Goal: Task Accomplishment & Management: Manage account settings

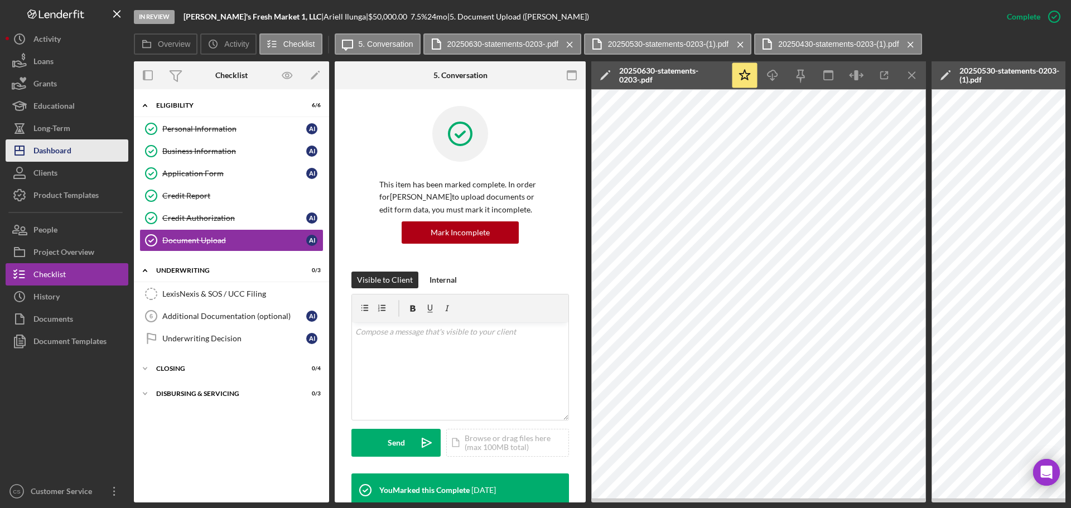
scroll to position [763, 0]
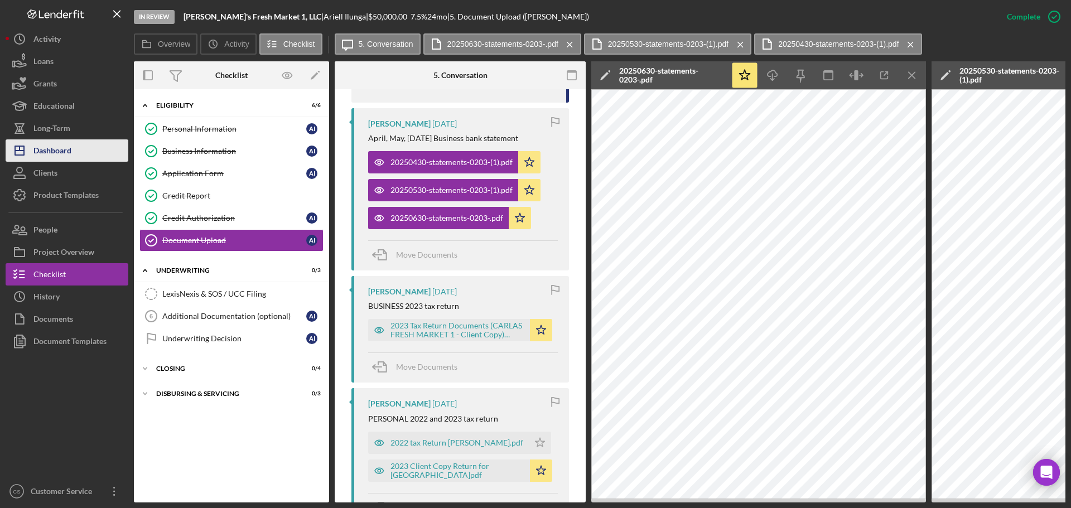
click at [68, 157] on div "Dashboard" at bounding box center [52, 151] width 38 height 25
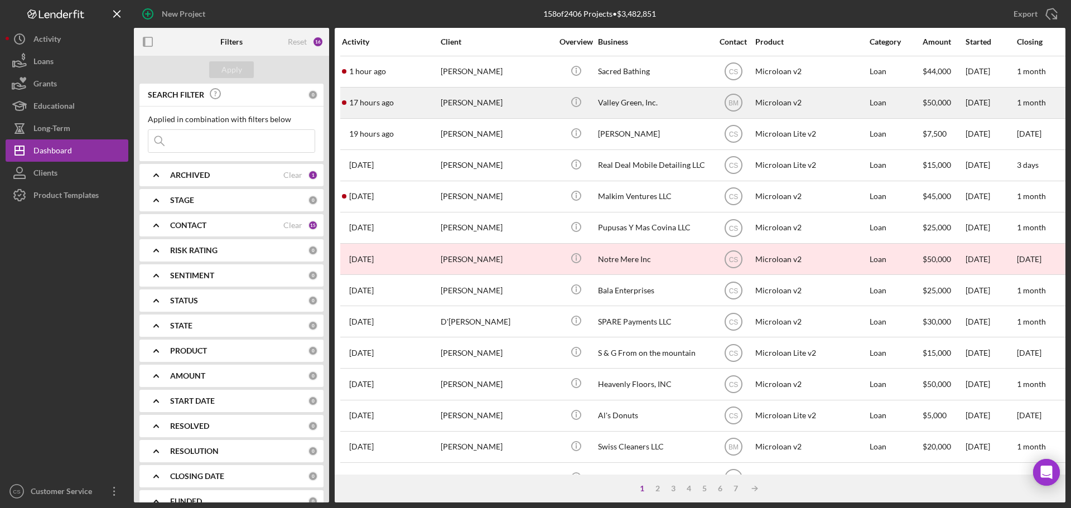
click at [510, 100] on div "[PERSON_NAME]" at bounding box center [497, 103] width 112 height 30
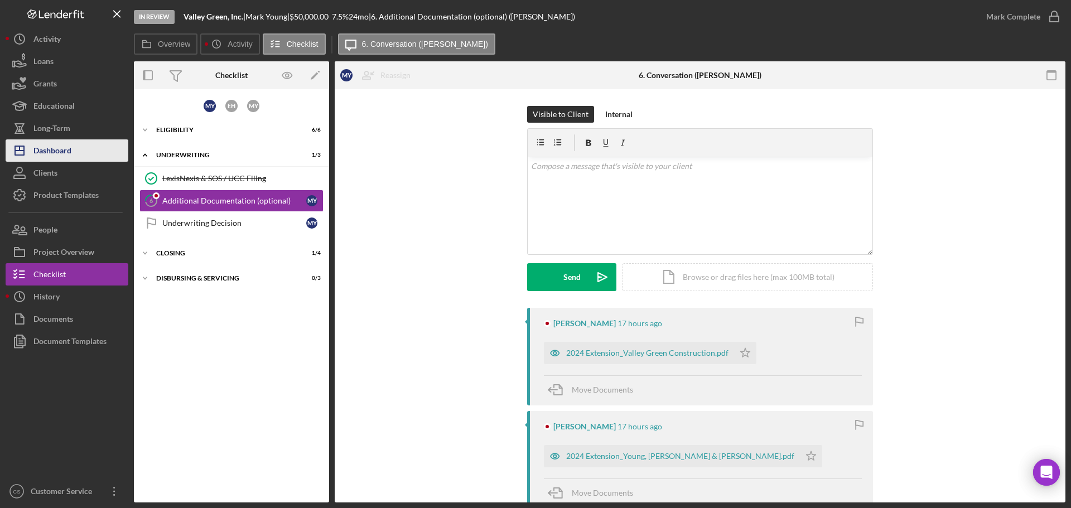
click at [66, 150] on div "Dashboard" at bounding box center [52, 151] width 38 height 25
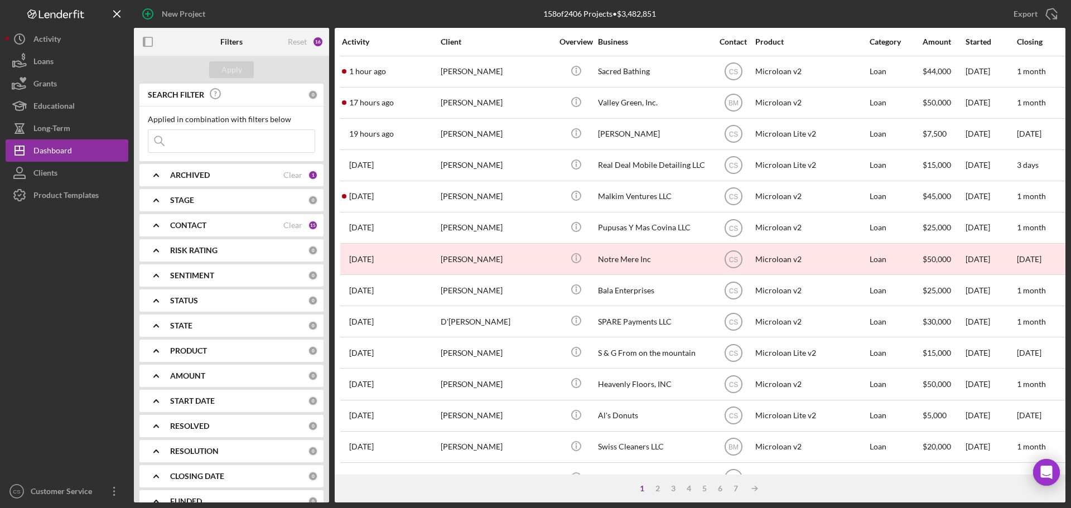
click at [455, 71] on div "[PERSON_NAME]" at bounding box center [497, 72] width 112 height 30
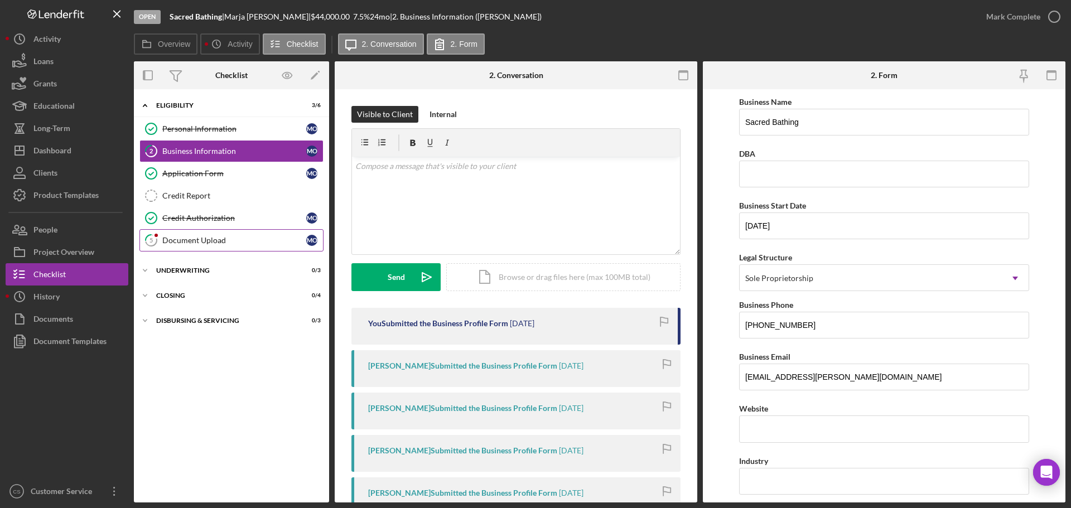
click at [229, 237] on div "Document Upload" at bounding box center [234, 240] width 144 height 9
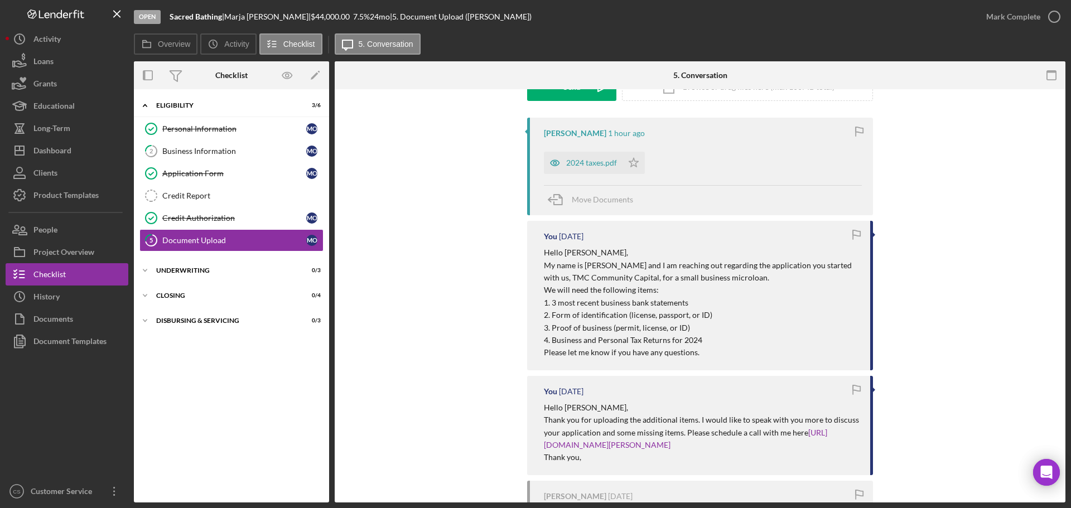
scroll to position [79, 0]
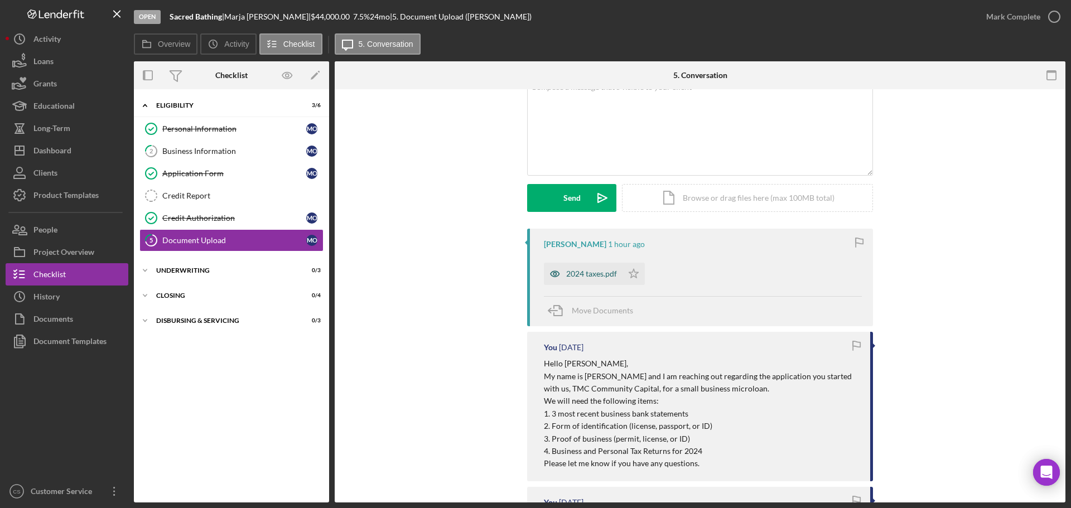
click at [600, 274] on div "2024 taxes.pdf" at bounding box center [591, 273] width 51 height 9
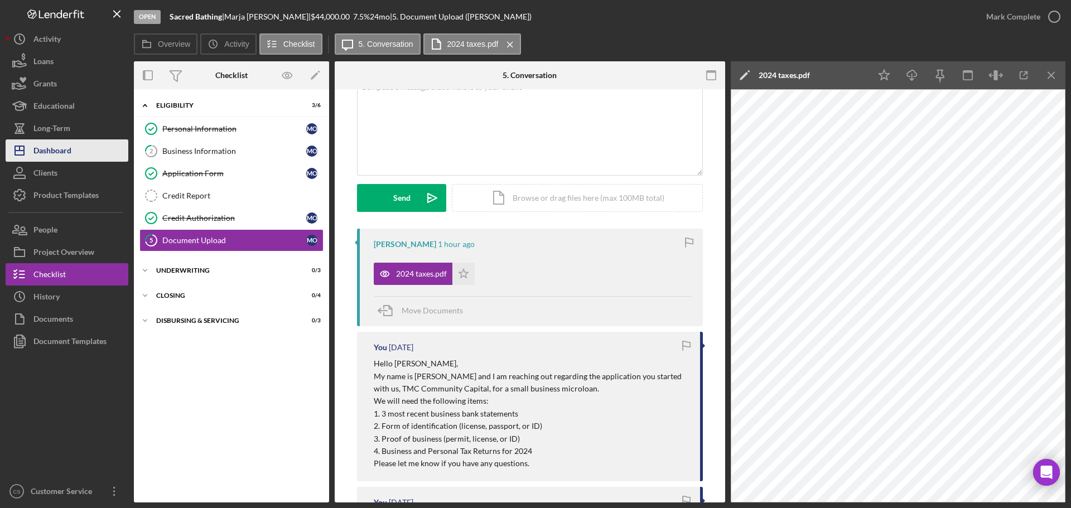
click at [59, 148] on div "Dashboard" at bounding box center [52, 151] width 38 height 25
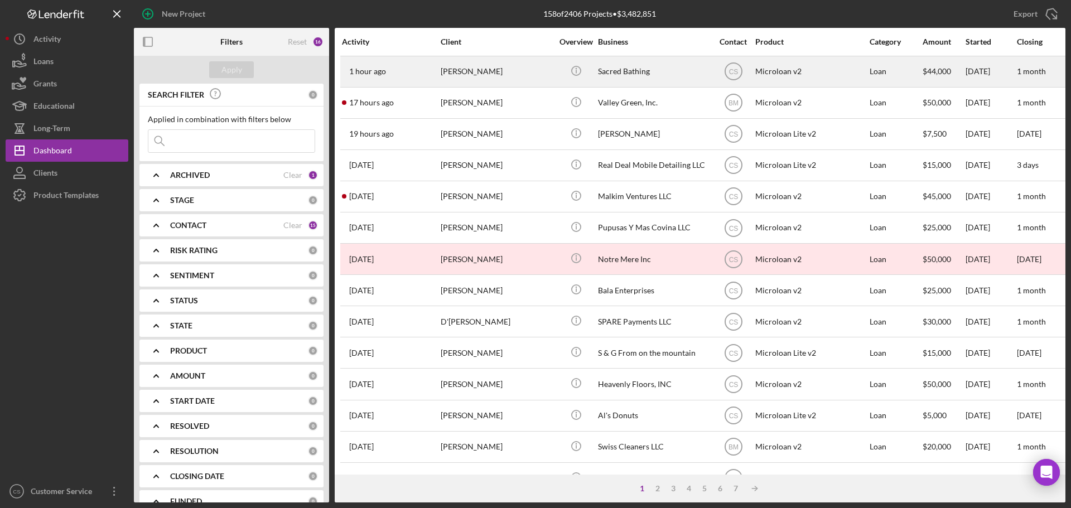
click at [460, 73] on div "[PERSON_NAME]" at bounding box center [497, 72] width 112 height 30
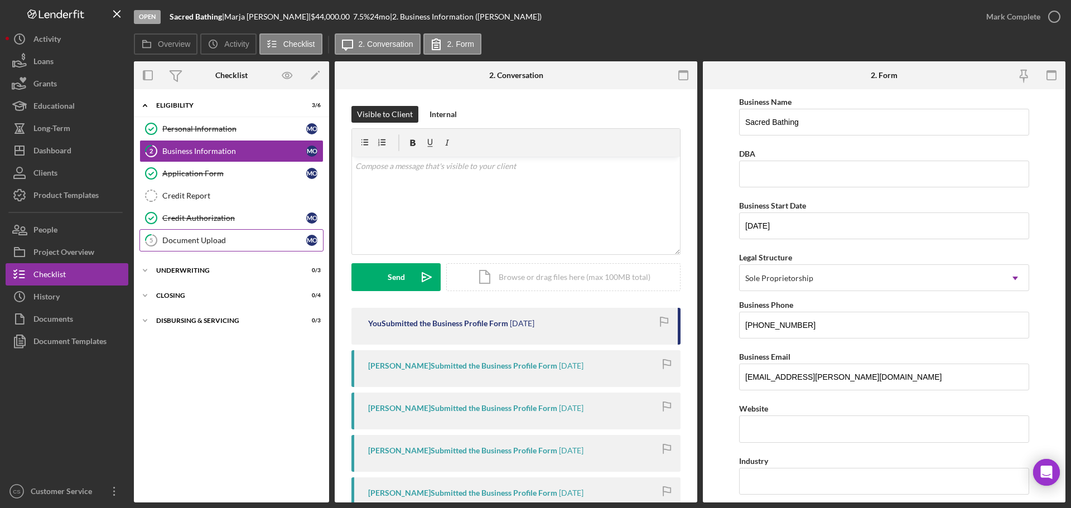
click at [196, 243] on div "Document Upload" at bounding box center [234, 240] width 144 height 9
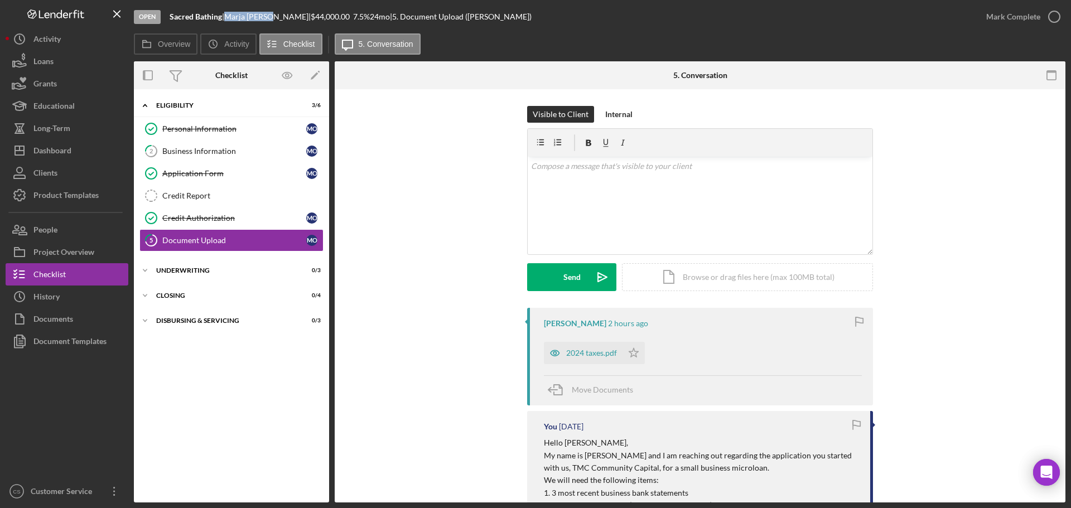
drag, startPoint x: 276, startPoint y: 15, endPoint x: 233, endPoint y: 15, distance: 43.0
click at [233, 15] on div "[PERSON_NAME] |" at bounding box center [267, 16] width 86 height 9
copy div "[PERSON_NAME]"
drag, startPoint x: 235, startPoint y: 182, endPoint x: 244, endPoint y: 167, distance: 17.7
click at [235, 182] on link "Application Form Application Form M O" at bounding box center [231, 173] width 184 height 22
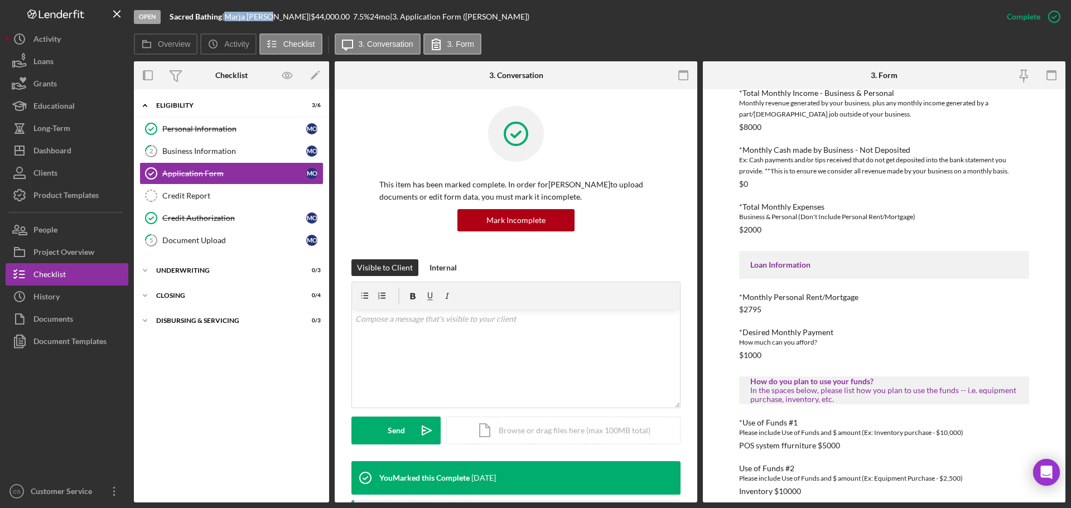
scroll to position [383, 0]
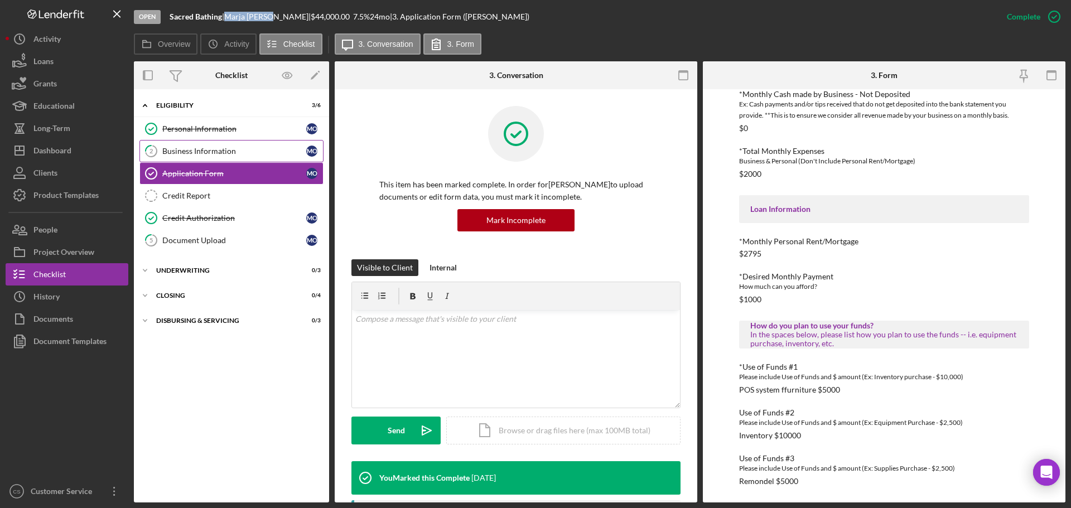
click at [220, 150] on div "Business Information" at bounding box center [234, 151] width 144 height 9
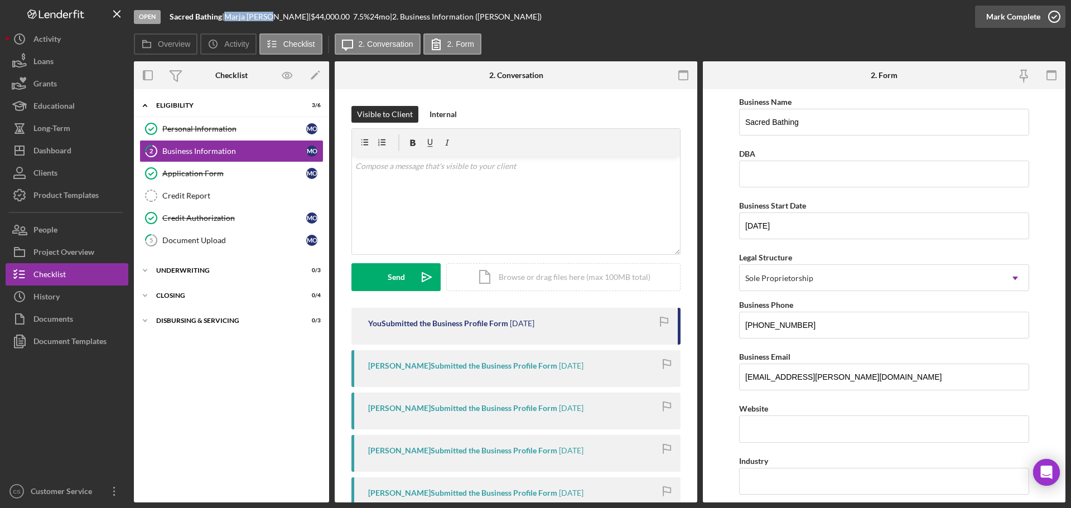
click at [1048, 16] on icon "button" at bounding box center [1054, 17] width 28 height 28
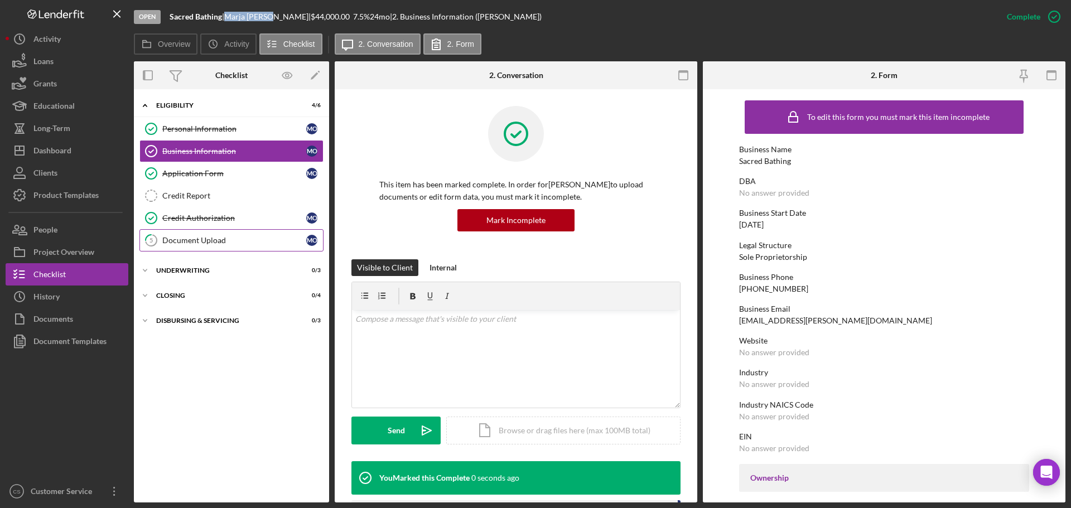
click at [221, 244] on div "Document Upload" at bounding box center [234, 240] width 144 height 9
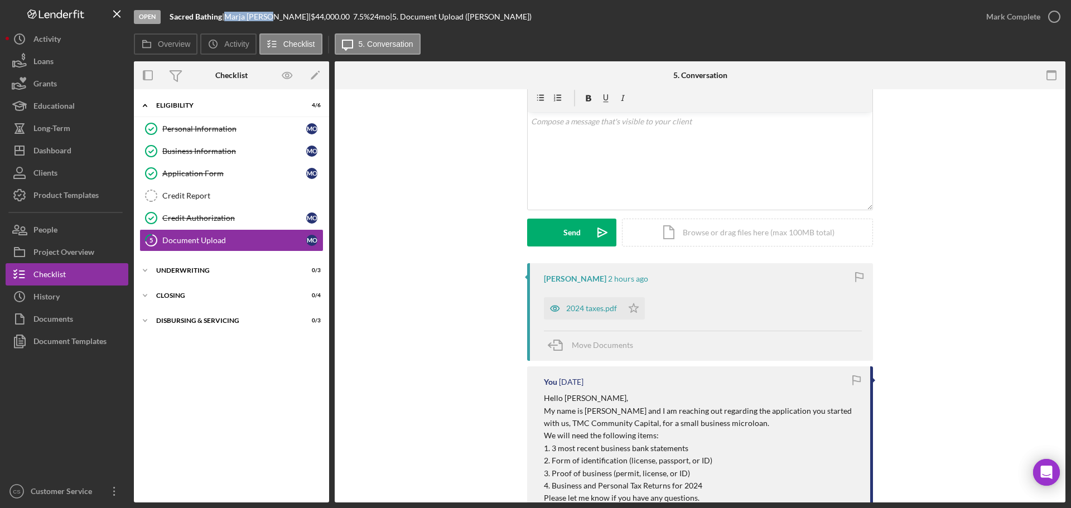
scroll to position [167, 0]
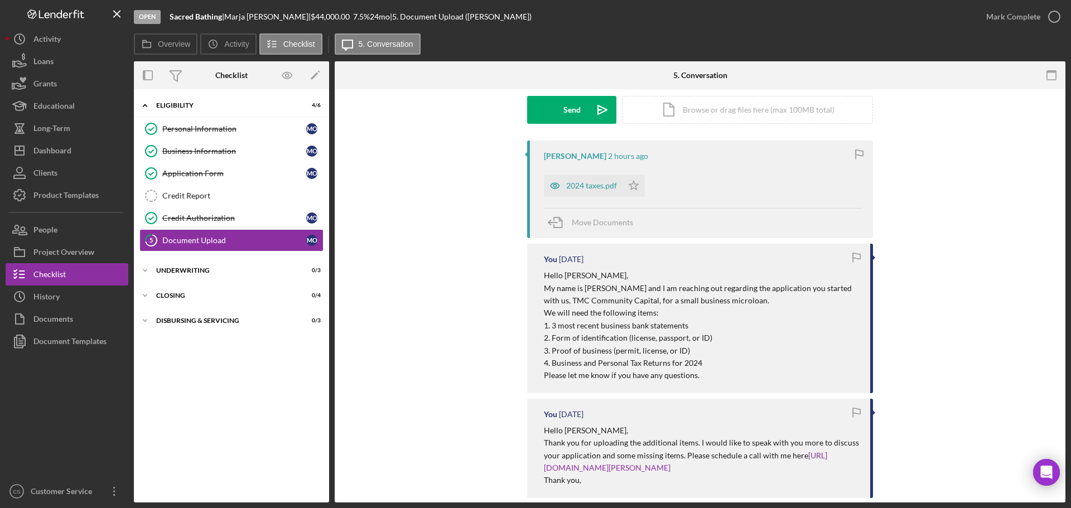
click at [421, 230] on div "[PERSON_NAME] 2 hours ago 2024 taxes.pdf Icon/Star Move Documents You [DATE] He…" at bounding box center [699, 437] width 697 height 592
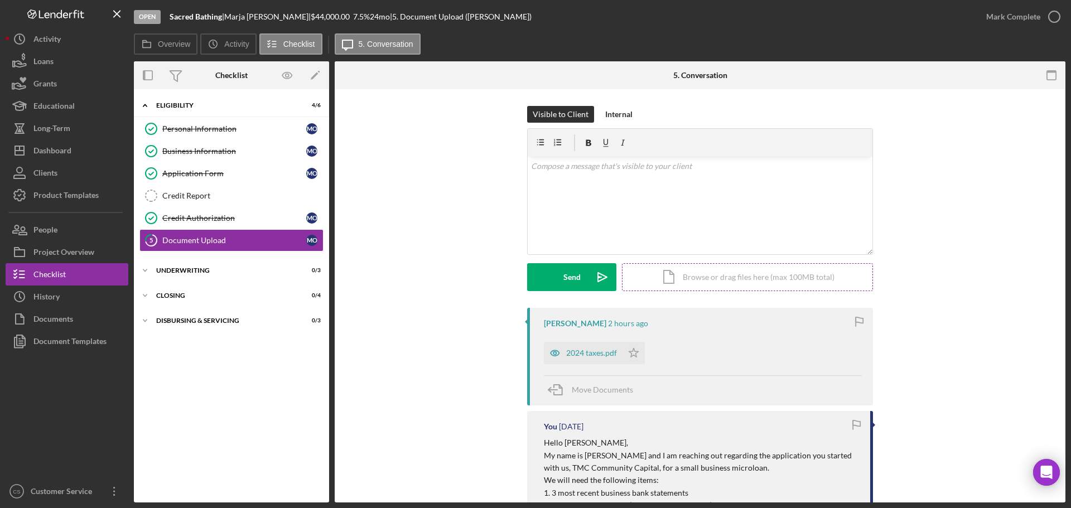
click at [774, 277] on div "Icon/Document Browse or drag files here (max 100MB total) Tap to choose files o…" at bounding box center [747, 277] width 251 height 28
click at [690, 278] on div "Icon/Document Browse or drag files here (max 100MB total) Tap to choose files o…" at bounding box center [747, 277] width 251 height 28
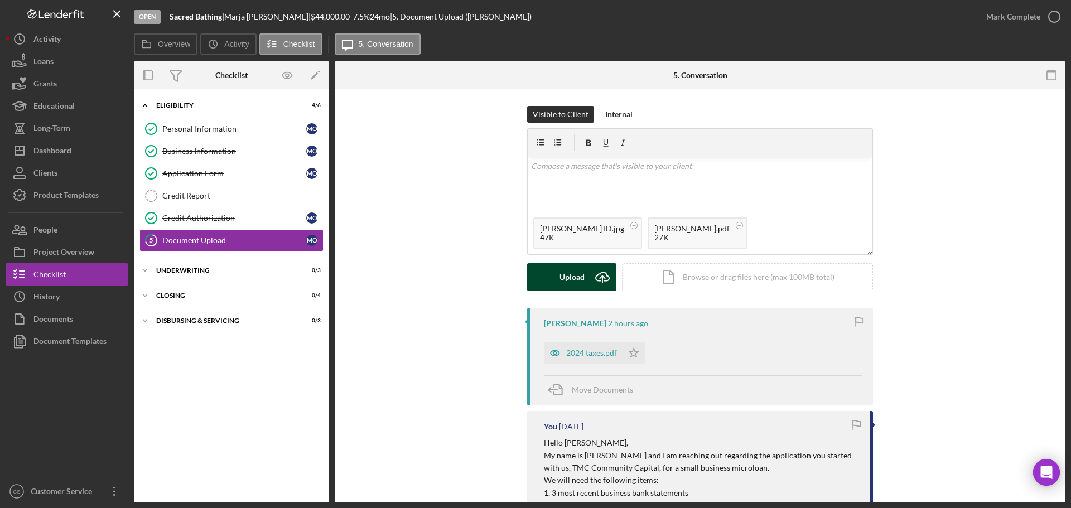
click at [570, 282] on div "Upload" at bounding box center [572, 277] width 25 height 28
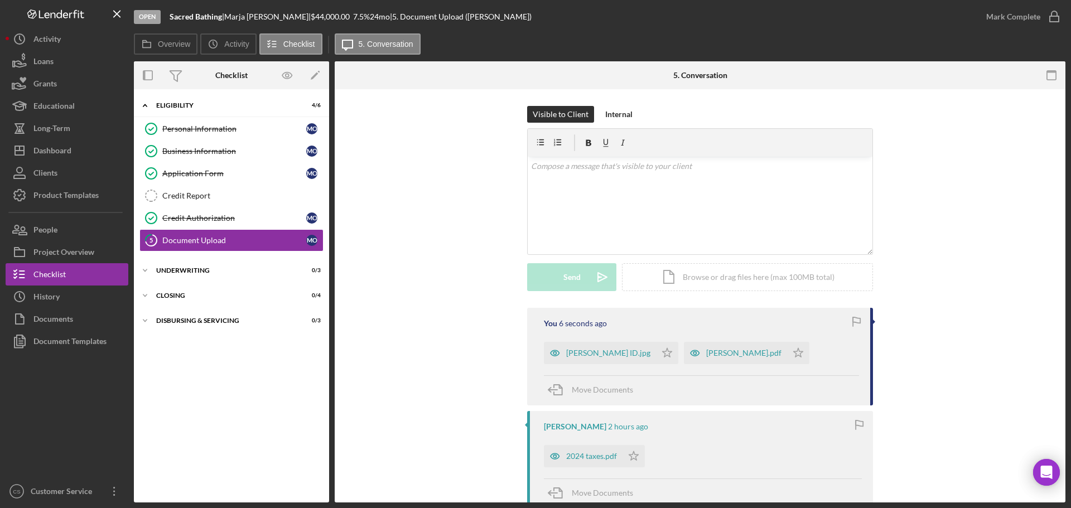
click at [422, 218] on div "Visible to Client Internal v Color teal Color pink Remove color Add row above A…" at bounding box center [699, 207] width 697 height 202
click at [433, 206] on div "Visible to Client Internal v Color teal Color pink Remove color Add row above A…" at bounding box center [699, 207] width 697 height 202
click at [398, 175] on div "Visible to Client Internal v Color teal Color pink Remove color Add row above A…" at bounding box center [699, 207] width 697 height 202
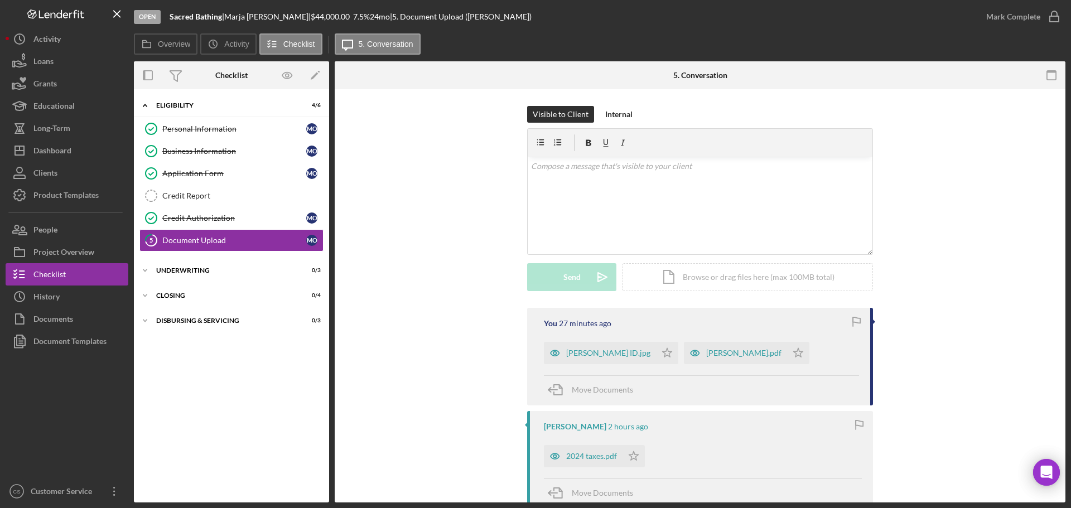
click at [53, 153] on div "Dashboard" at bounding box center [52, 151] width 38 height 25
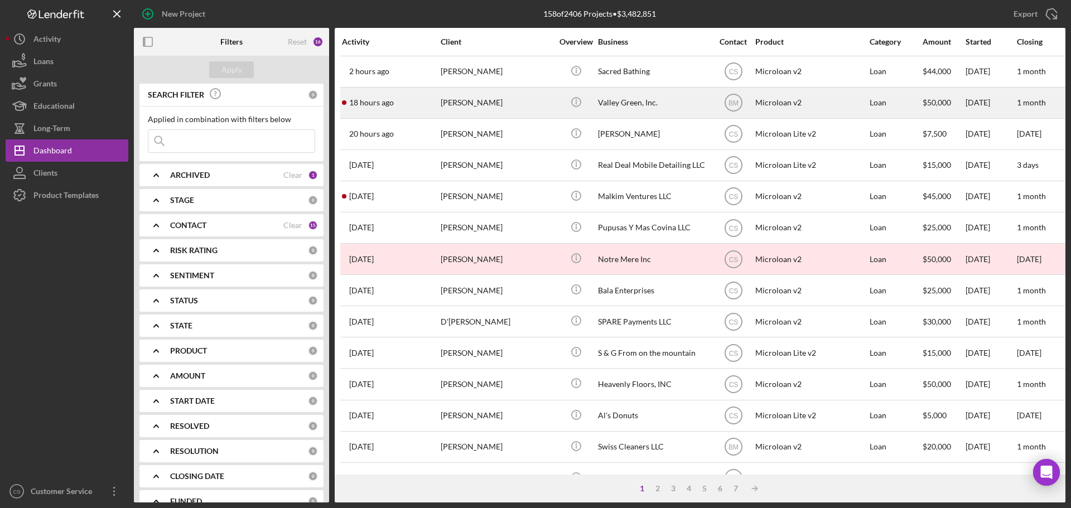
click at [523, 98] on div "[PERSON_NAME]" at bounding box center [497, 103] width 112 height 30
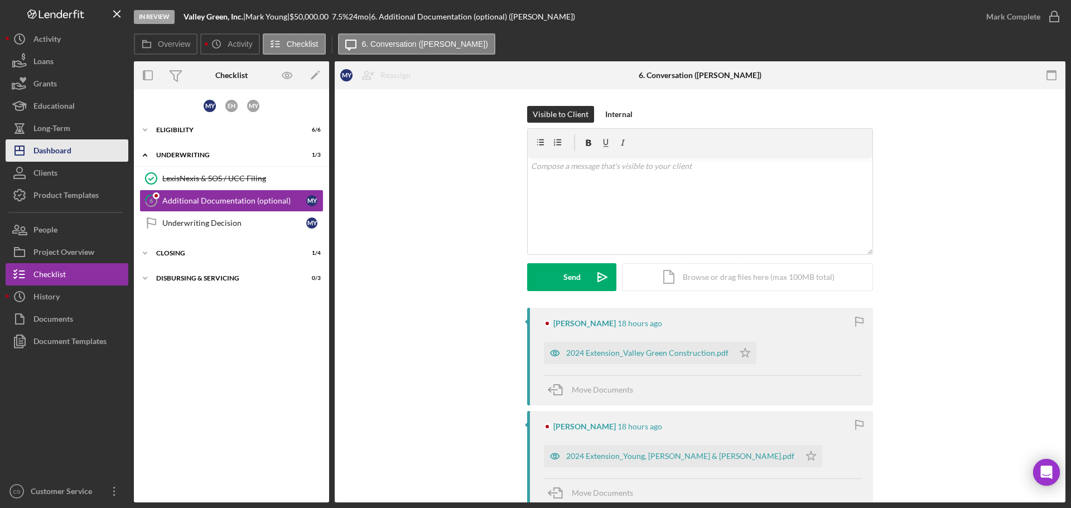
click at [55, 149] on div "Dashboard" at bounding box center [52, 151] width 38 height 25
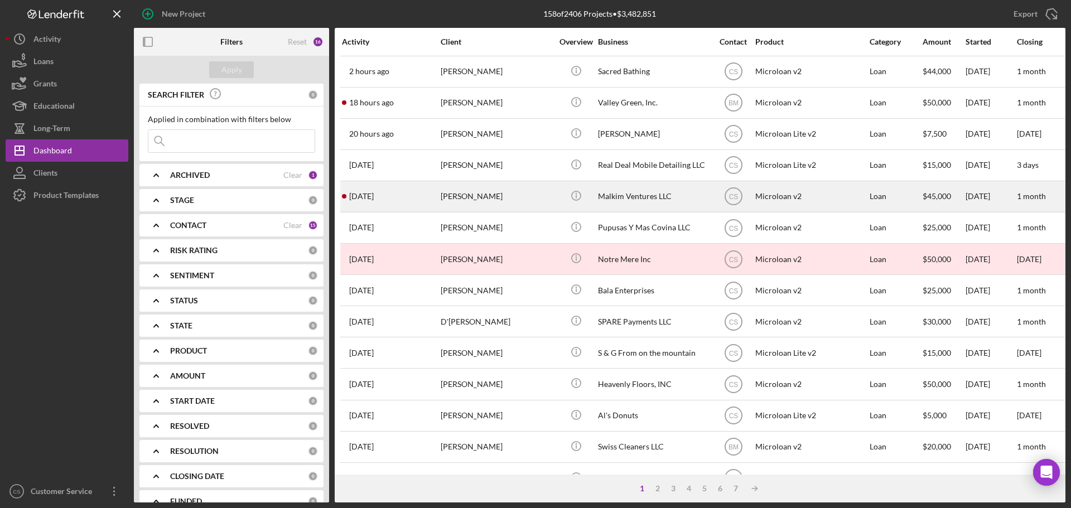
click at [532, 196] on div "[PERSON_NAME]" at bounding box center [497, 197] width 112 height 30
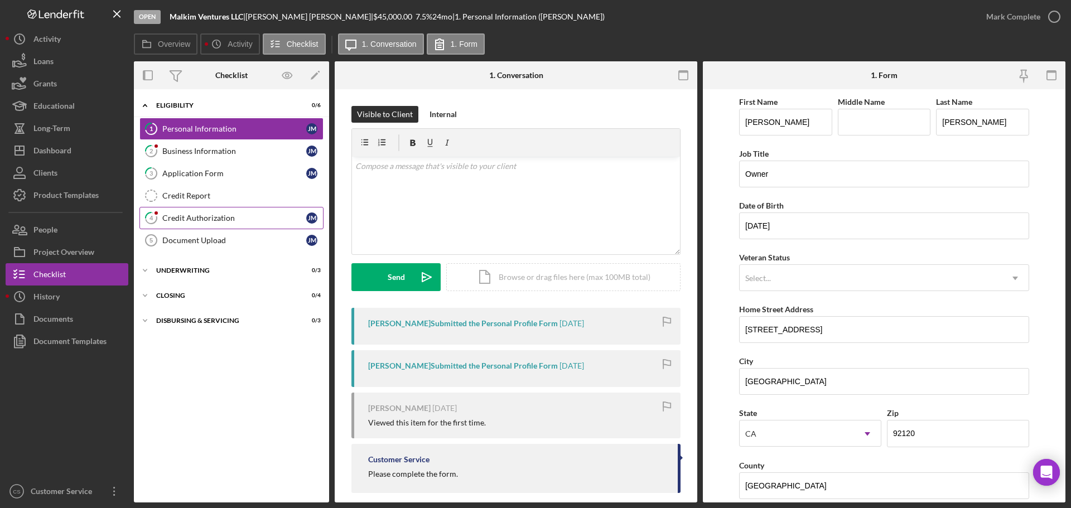
click at [232, 220] on div "Credit Authorization" at bounding box center [234, 218] width 144 height 9
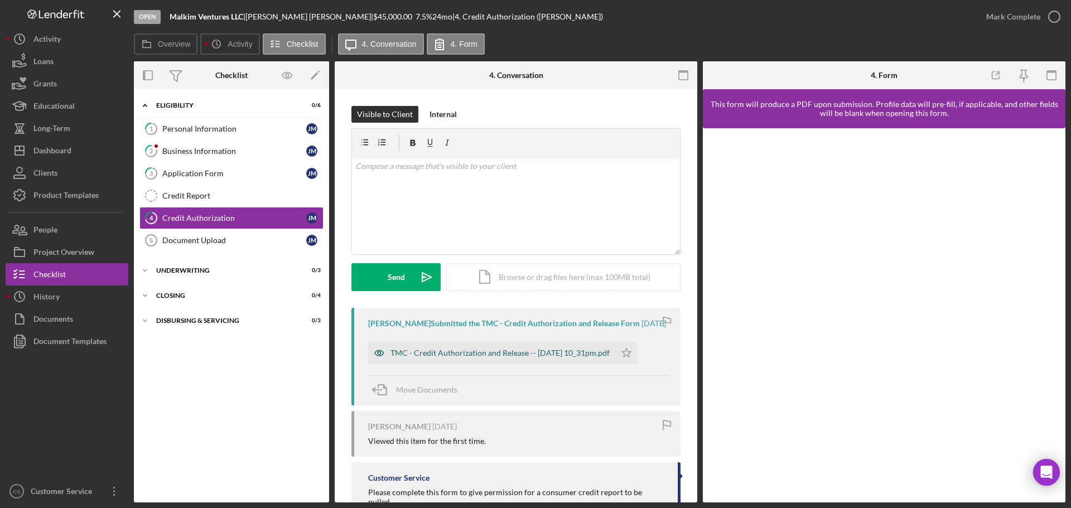
scroll to position [40, 0]
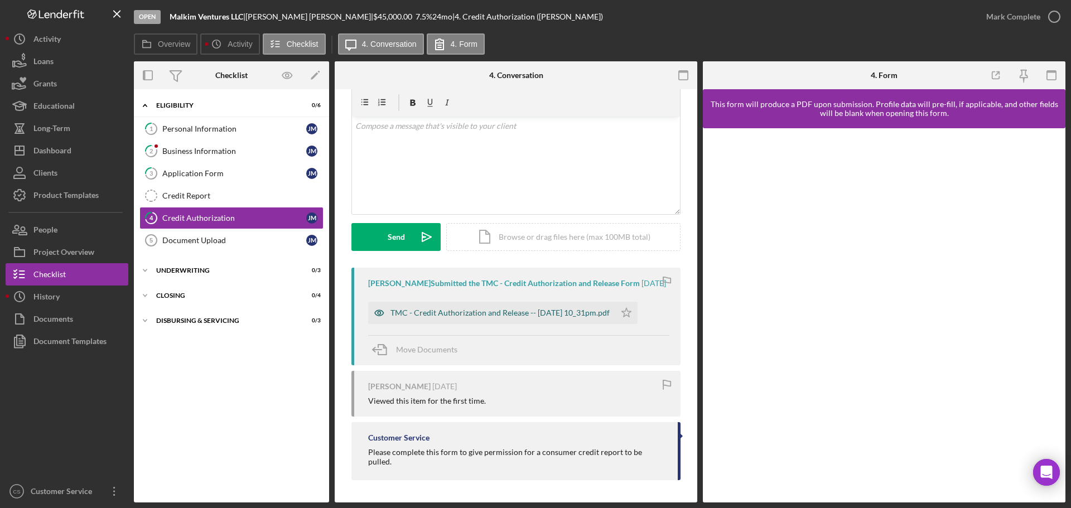
click at [465, 317] on div "TMC - Credit Authorization and Release -- [DATE] 10_31pm.pdf" at bounding box center [500, 312] width 219 height 9
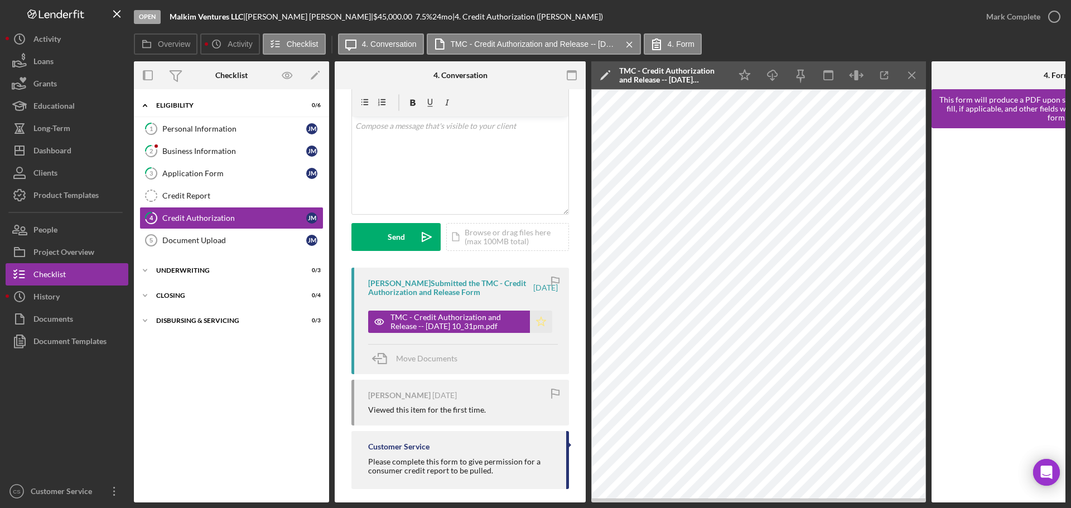
click at [532, 324] on icon "Icon/Star" at bounding box center [541, 322] width 22 height 22
click at [1050, 18] on icon "button" at bounding box center [1054, 17] width 28 height 28
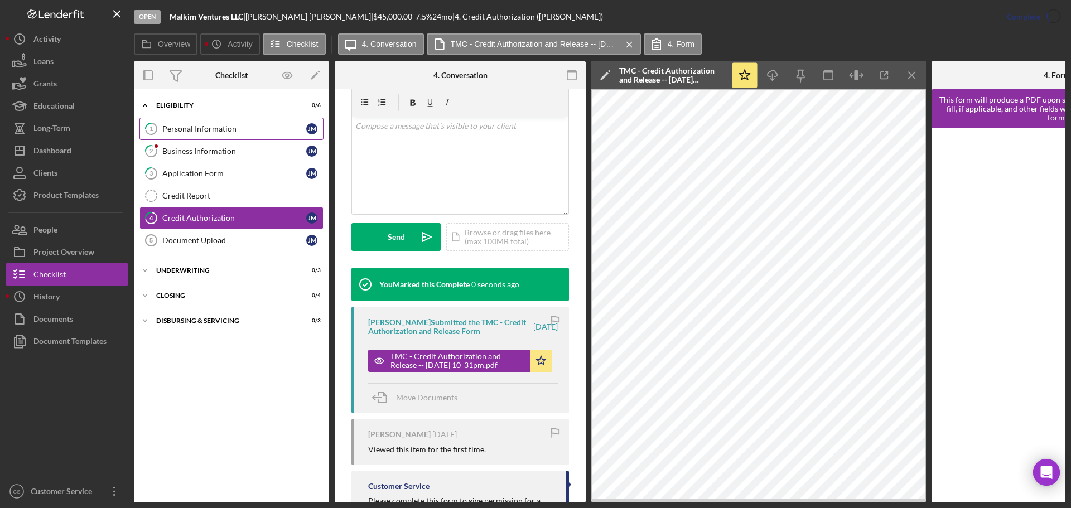
click at [185, 129] on div "Personal Information" at bounding box center [234, 128] width 144 height 9
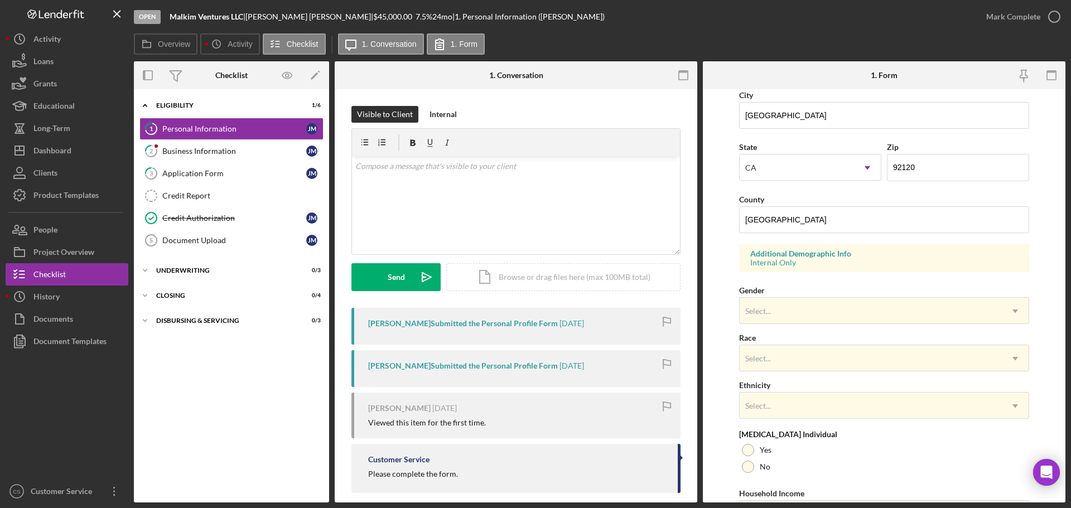
scroll to position [331, 0]
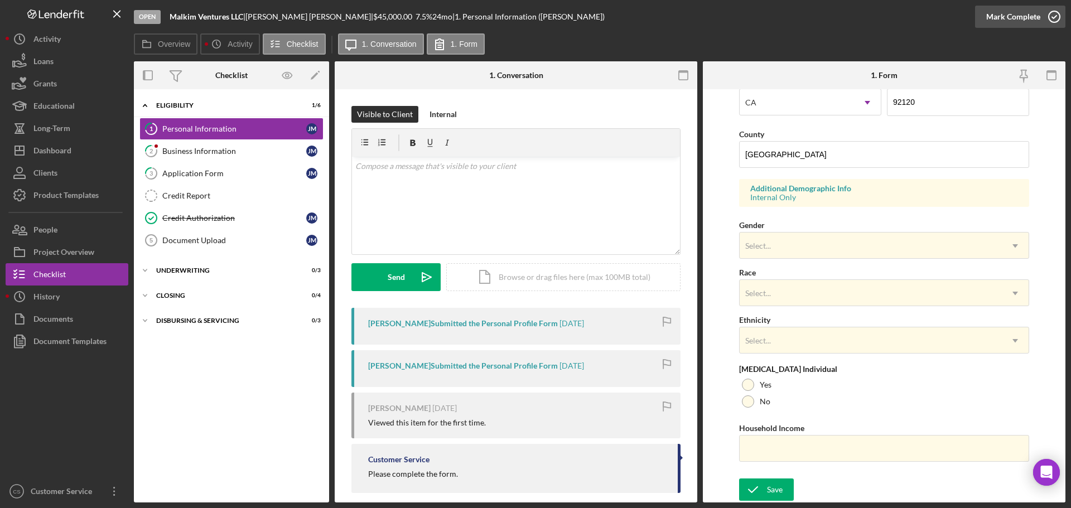
click at [1060, 18] on icon "button" at bounding box center [1054, 17] width 28 height 28
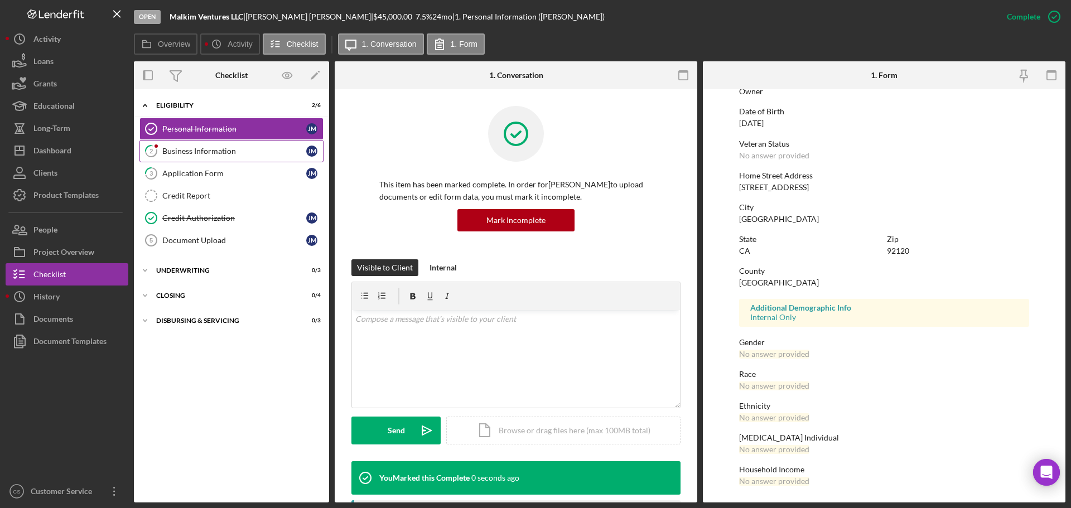
scroll to position [107, 0]
click at [226, 156] on link "2 Business Information [PERSON_NAME]" at bounding box center [231, 151] width 184 height 22
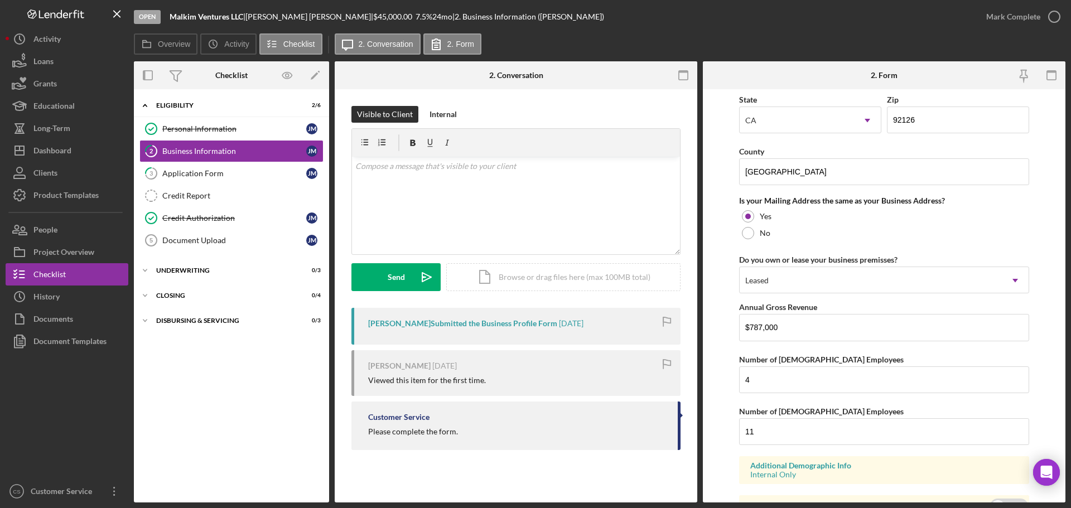
scroll to position [825, 0]
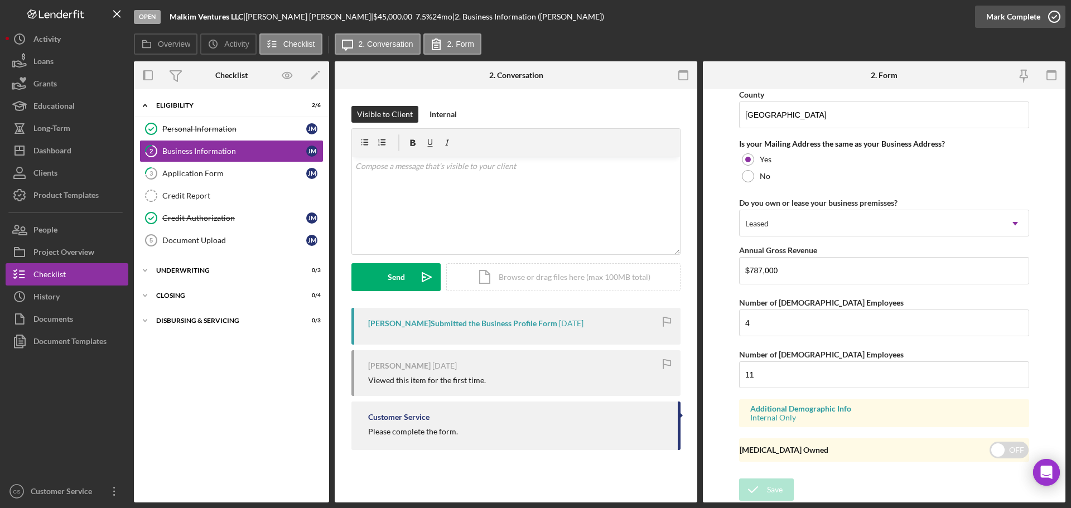
click at [1048, 17] on icon "button" at bounding box center [1054, 17] width 28 height 28
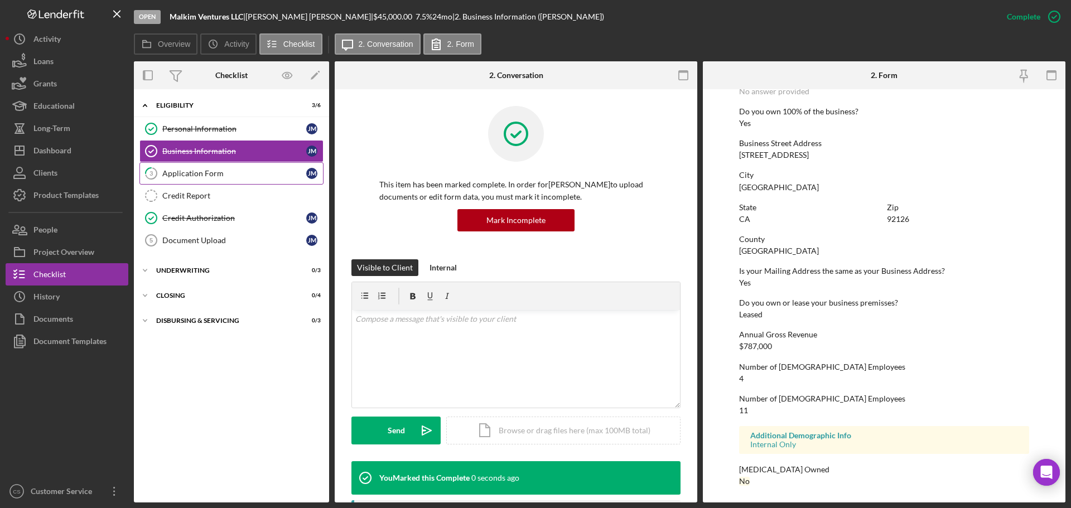
scroll to position [428, 0]
click at [223, 173] on div "Application Form" at bounding box center [234, 173] width 144 height 9
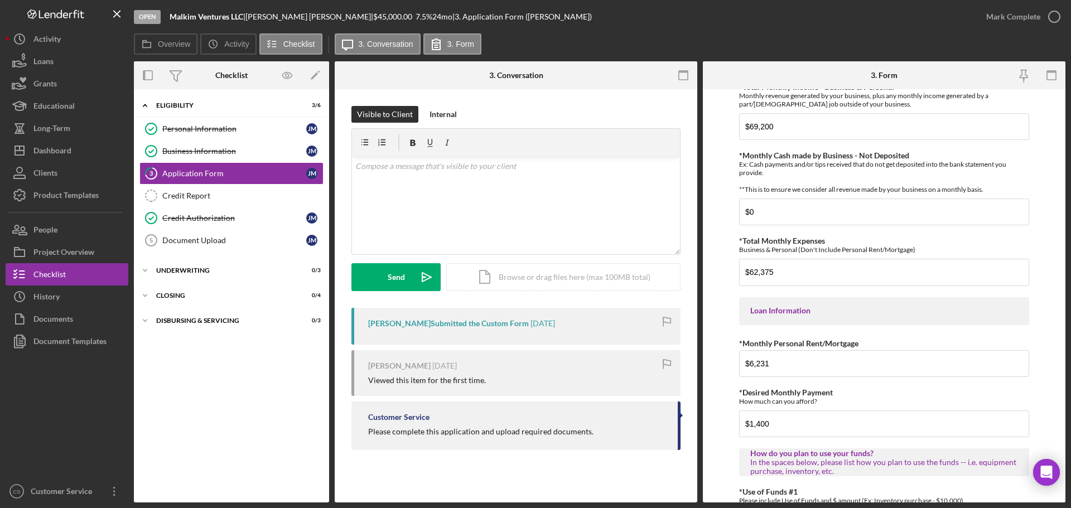
scroll to position [332, 0]
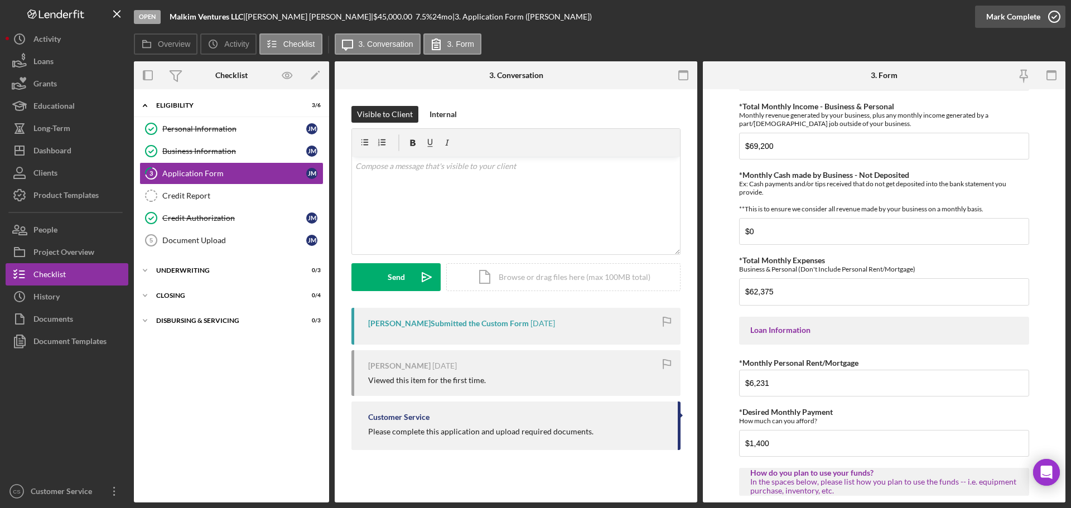
click at [1054, 15] on icon "button" at bounding box center [1054, 17] width 28 height 28
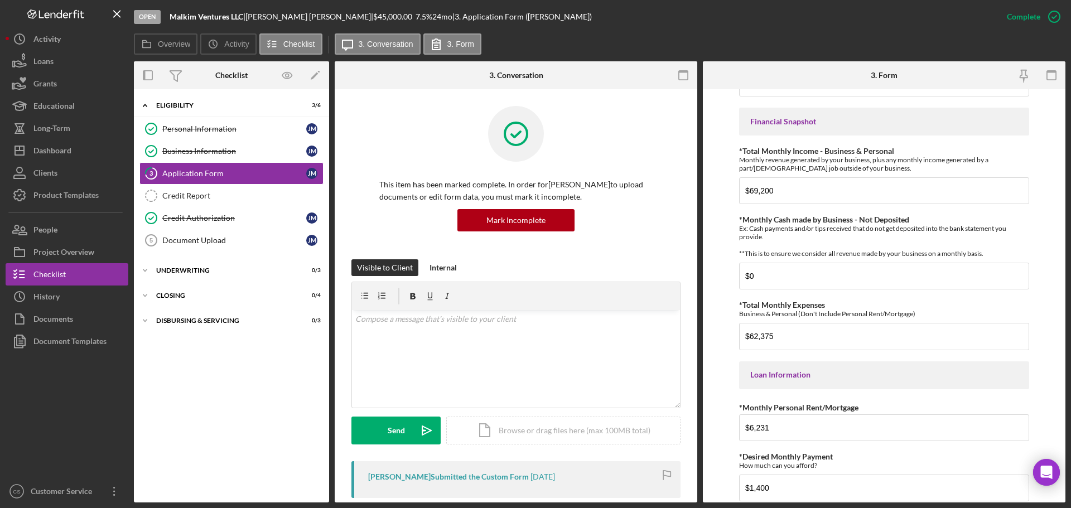
scroll to position [377, 0]
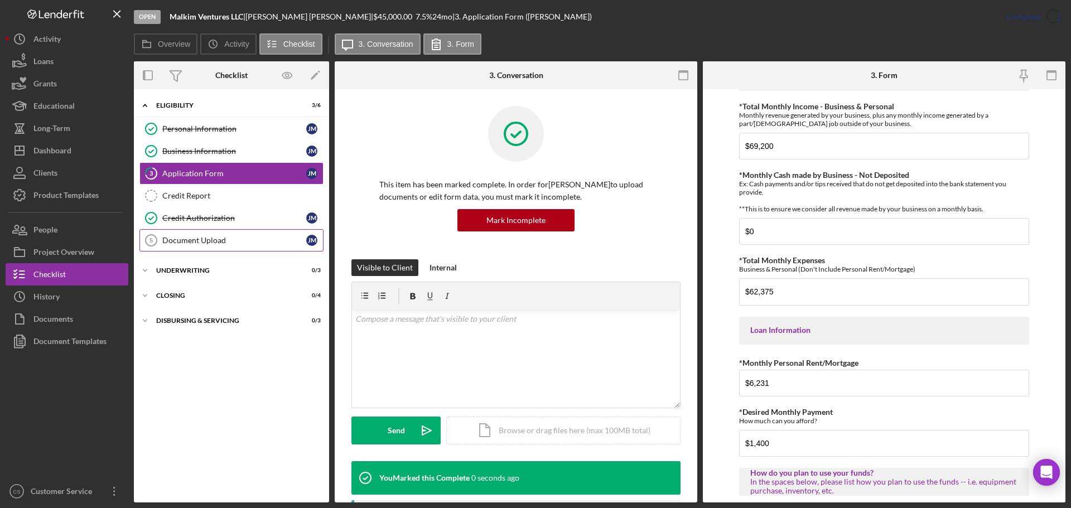
click at [182, 247] on link "Document Upload 5 Document Upload [PERSON_NAME]" at bounding box center [231, 240] width 184 height 22
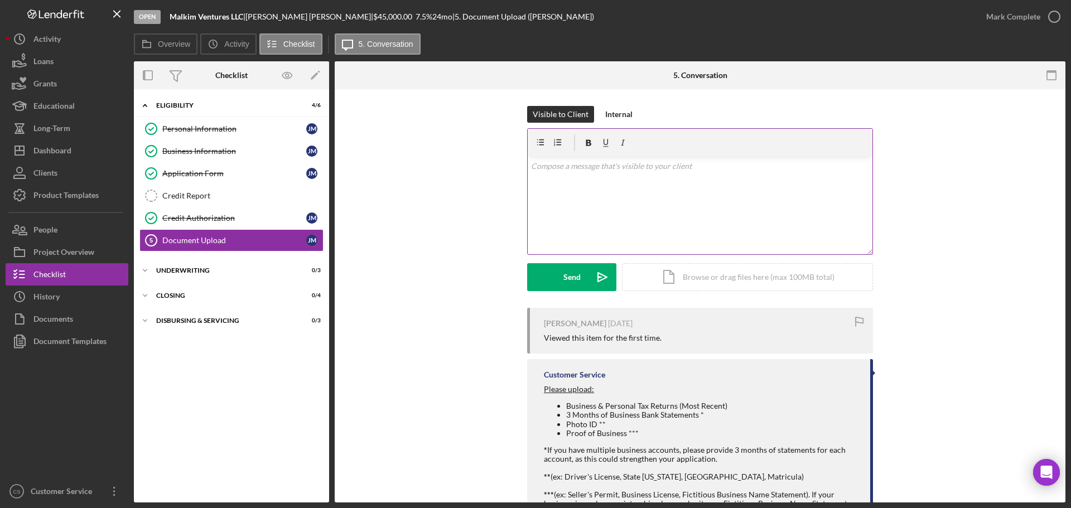
click at [609, 176] on div "v Color teal Color pink Remove color Add row above Add row below Add column bef…" at bounding box center [700, 206] width 345 height 98
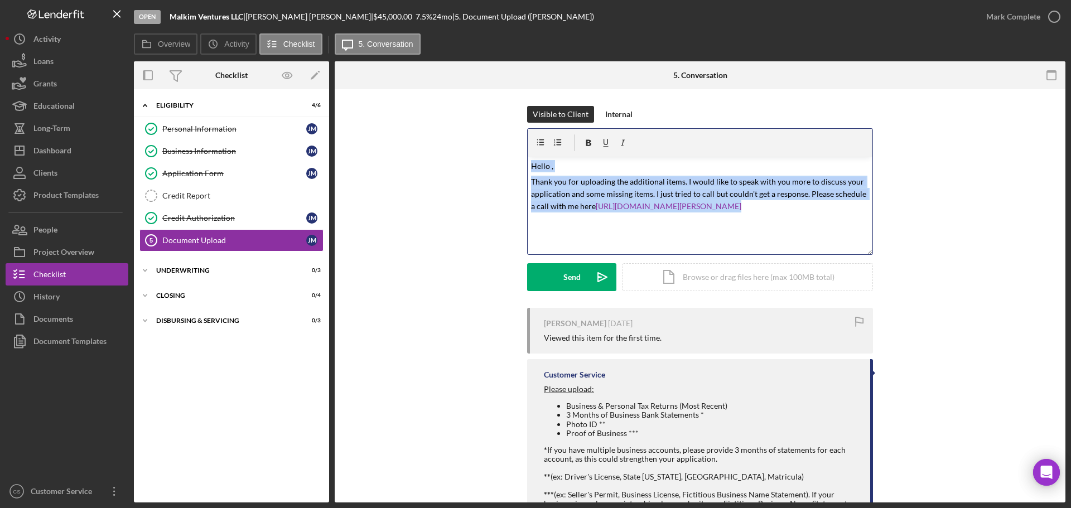
drag, startPoint x: 824, startPoint y: 215, endPoint x: 408, endPoint y: 163, distance: 419.4
click at [408, 163] on div "Visible to Client Internal v Color teal Color pink Remove color Add row above A…" at bounding box center [699, 207] width 697 height 202
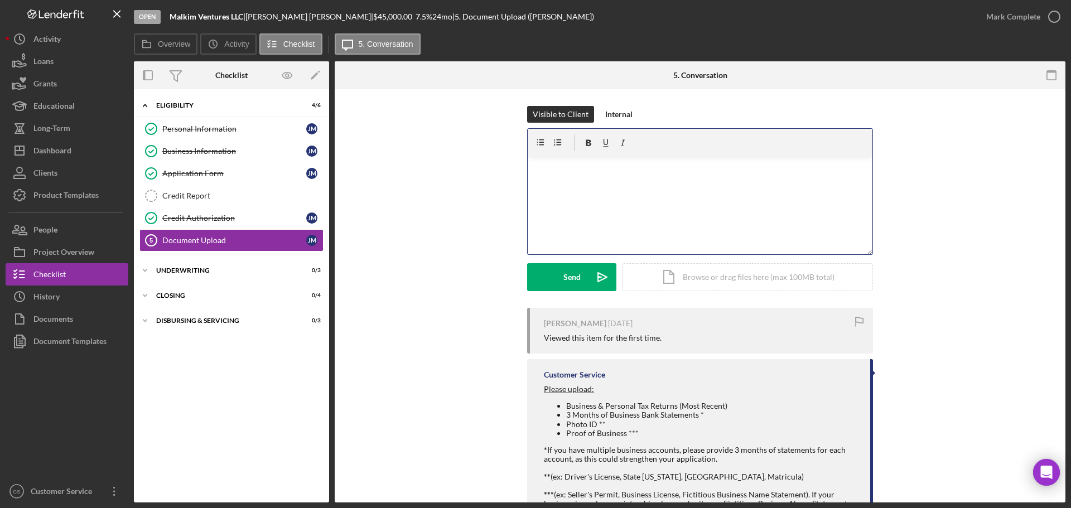
click at [573, 179] on p at bounding box center [700, 173] width 339 height 27
drag, startPoint x: 573, startPoint y: 179, endPoint x: 542, endPoint y: 174, distance: 32.1
click at [542, 174] on p at bounding box center [700, 173] width 339 height 27
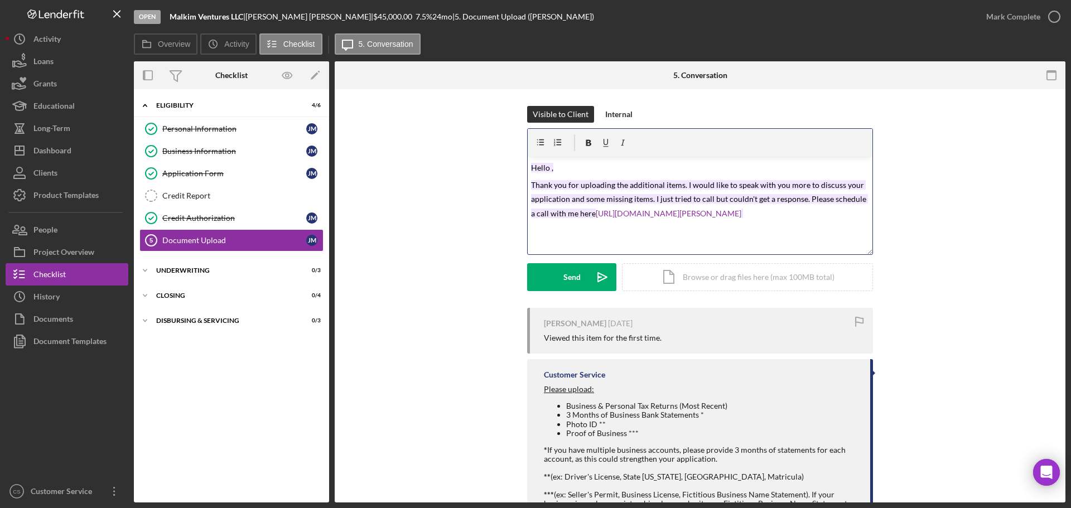
click at [806, 221] on div "v Color teal Color pink Remove color Add row above Add row below Add column bef…" at bounding box center [700, 206] width 345 height 98
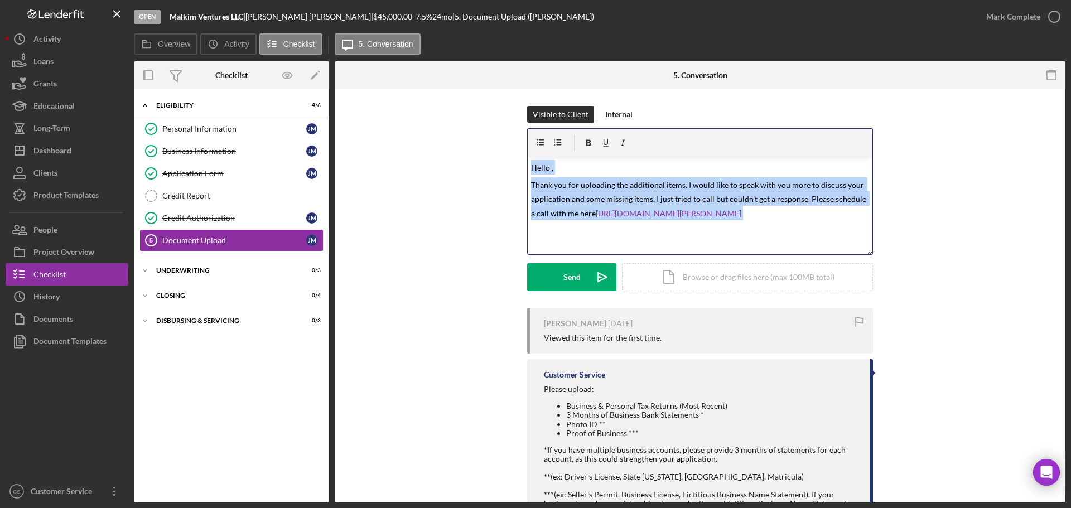
drag, startPoint x: 817, startPoint y: 216, endPoint x: 445, endPoint y: 151, distance: 377.9
click at [445, 151] on div "Visible to Client Internal v Color teal Color pink Remove color Add row above A…" at bounding box center [699, 207] width 697 height 202
click at [830, 216] on p "Thank you for uploading the additional items. I would like to speak with you mo…" at bounding box center [700, 198] width 339 height 43
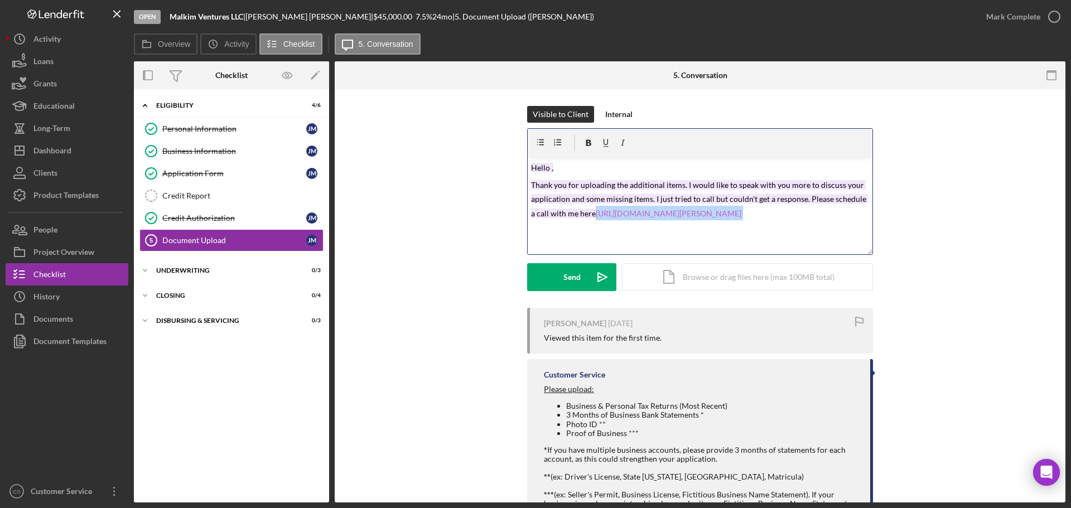
drag, startPoint x: 830, startPoint y: 216, endPoint x: 596, endPoint y: 216, distance: 234.3
click at [596, 216] on p "Thank you for uploading the additional items. I would like to speak with you mo…" at bounding box center [700, 198] width 339 height 43
click at [528, 168] on div "v Color teal Color pink Remove color Add row above Add row below Add column bef…" at bounding box center [700, 206] width 345 height 98
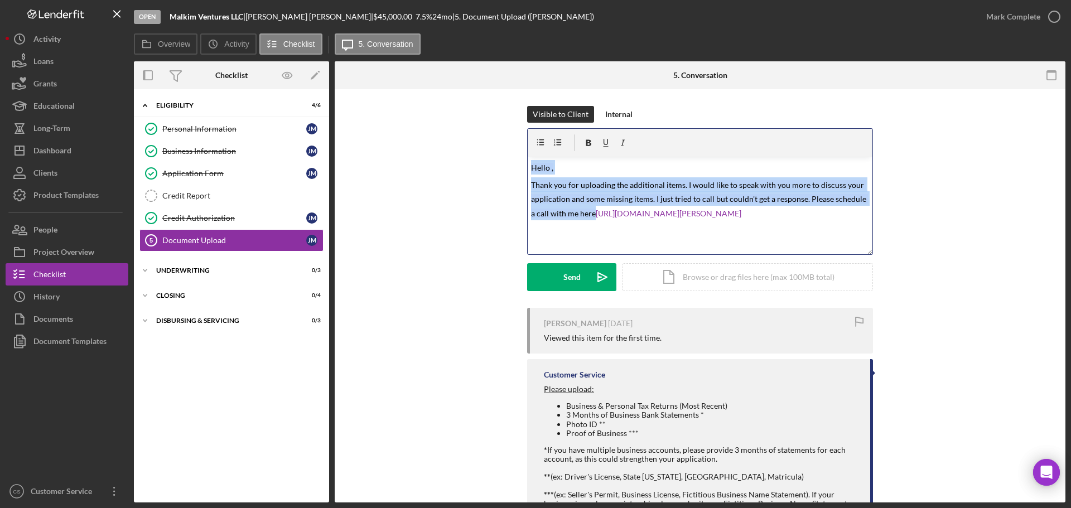
drag, startPoint x: 528, startPoint y: 168, endPoint x: 592, endPoint y: 214, distance: 79.1
click at [592, 214] on div "v Color teal Color pink Remove color Add row above Add row below Add column bef…" at bounding box center [700, 206] width 345 height 98
paste div
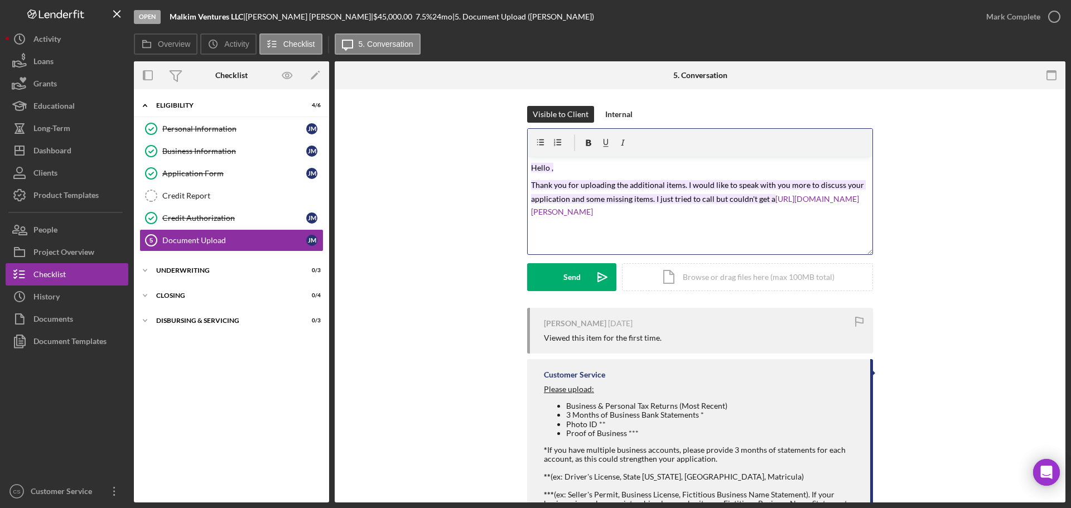
drag, startPoint x: 784, startPoint y: 199, endPoint x: 360, endPoint y: 167, distance: 425.7
click at [360, 167] on div "Visible to Client Internal v Color teal Color pink Remove color Add row above A…" at bounding box center [699, 207] width 697 height 202
click at [596, 230] on p at bounding box center [700, 236] width 339 height 27
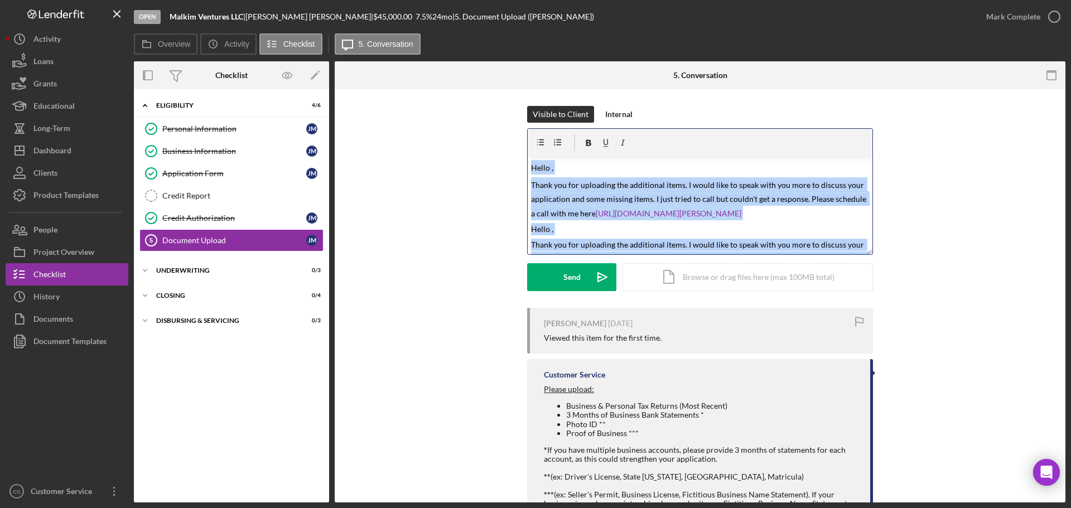
drag, startPoint x: 606, startPoint y: 246, endPoint x: 403, endPoint y: 96, distance: 252.5
click at [404, 98] on div "Visible to Client Internal v Color teal Color pink Remove color Add row above A…" at bounding box center [700, 321] width 731 height 465
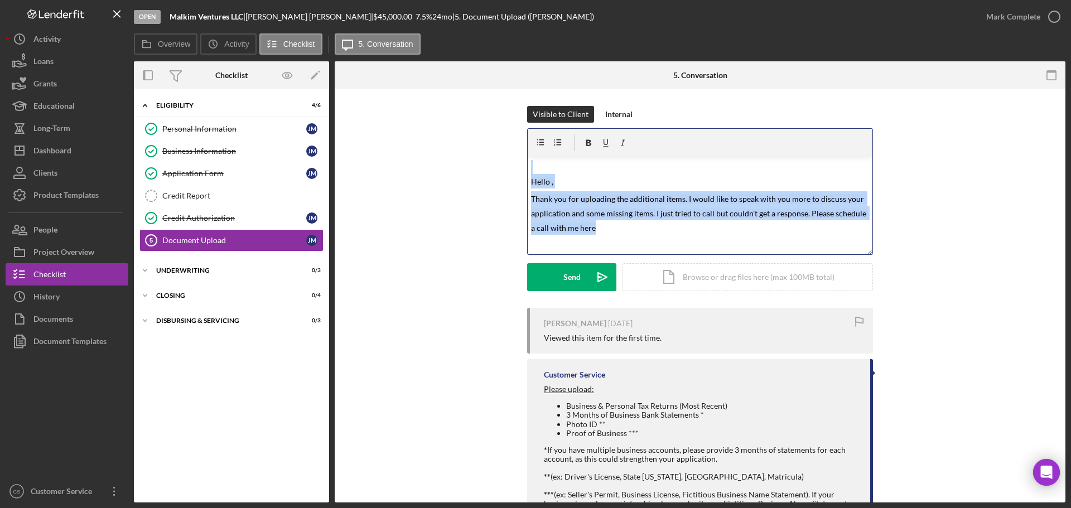
drag, startPoint x: 633, startPoint y: 233, endPoint x: 456, endPoint y: 125, distance: 207.0
click at [464, 134] on div "Visible to Client Internal v Color teal Color pink Remove color Add row above A…" at bounding box center [699, 207] width 697 height 202
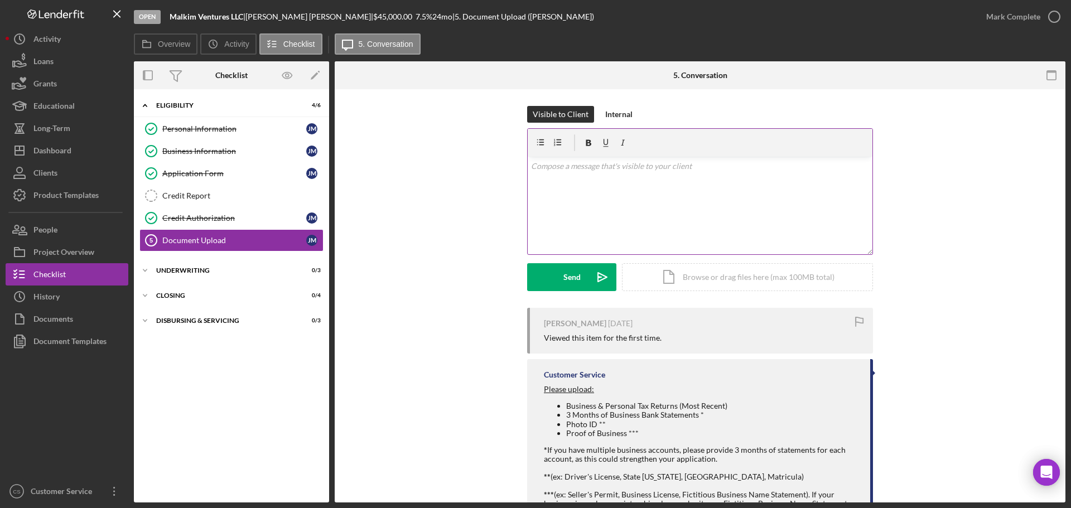
click at [553, 181] on div "v Color teal Color pink Remove color Add row above Add row below Add column bef…" at bounding box center [700, 206] width 345 height 98
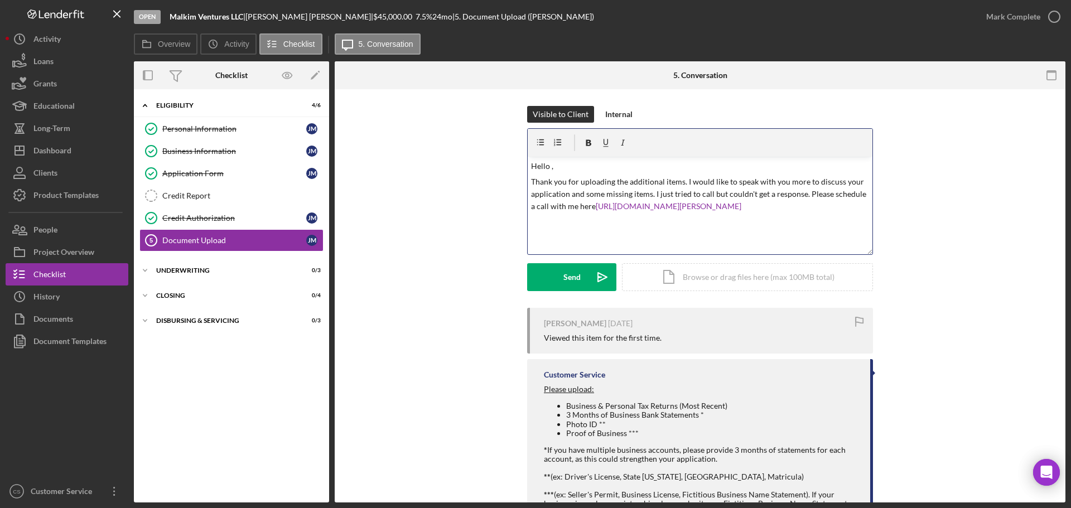
click at [548, 167] on p "Hello ," at bounding box center [700, 166] width 339 height 12
drag, startPoint x: 271, startPoint y: 16, endPoint x: 254, endPoint y: 16, distance: 17.3
click at [254, 16] on div "[PERSON_NAME] |" at bounding box center [309, 16] width 128 height 9
copy div "[PERSON_NAME]"
click at [551, 162] on p "Hello ," at bounding box center [700, 166] width 339 height 12
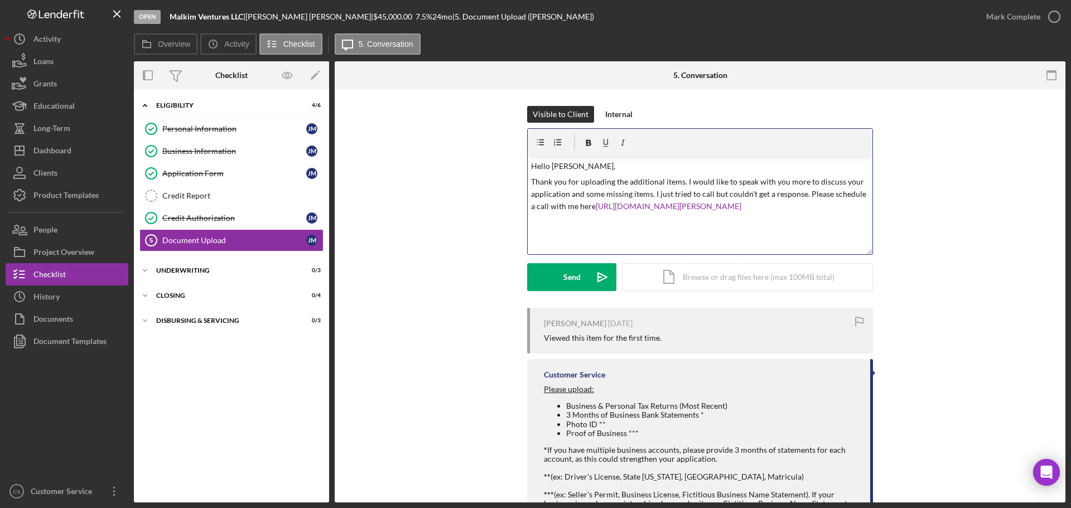
click at [849, 204] on p "Thank you for uploading the additional items. I would like to speak with you mo…" at bounding box center [700, 194] width 339 height 37
click at [575, 278] on div "Send" at bounding box center [571, 277] width 17 height 28
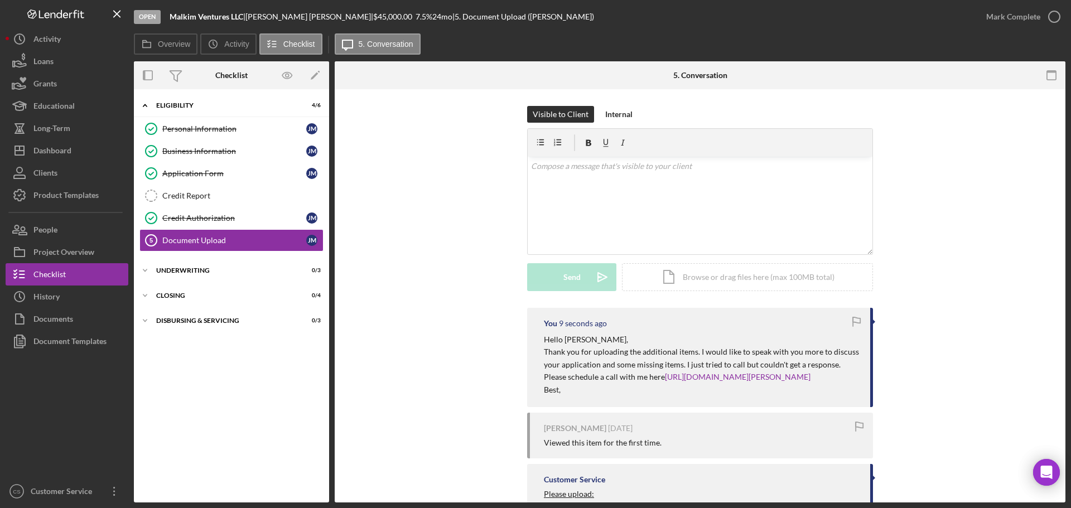
drag, startPoint x: 598, startPoint y: 401, endPoint x: 537, endPoint y: 323, distance: 99.0
click at [538, 323] on div "You 9 seconds ago Hello [PERSON_NAME], Thank you for uploading the additional i…" at bounding box center [700, 357] width 346 height 99
click at [577, 396] on p "Best," at bounding box center [701, 390] width 315 height 12
drag, startPoint x: 537, startPoint y: 371, endPoint x: 525, endPoint y: 336, distance: 36.7
click at [525, 336] on div "You 11 seconds ago Hello [PERSON_NAME], Thank you for uploading the additional …" at bounding box center [699, 475] width 697 height 334
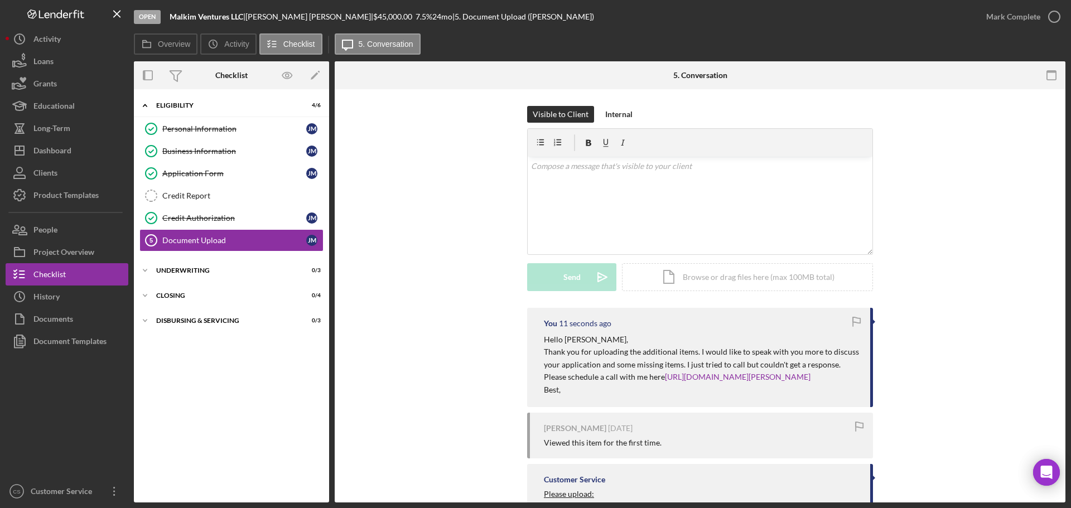
copy div "Hello [PERSON_NAME], Thank you for uploading the additional items. I would like…"
click at [421, 178] on div "Visible to Client Internal v Color teal Color pink Remove color Add row above A…" at bounding box center [699, 207] width 697 height 202
click at [44, 150] on div "Dashboard" at bounding box center [52, 151] width 38 height 25
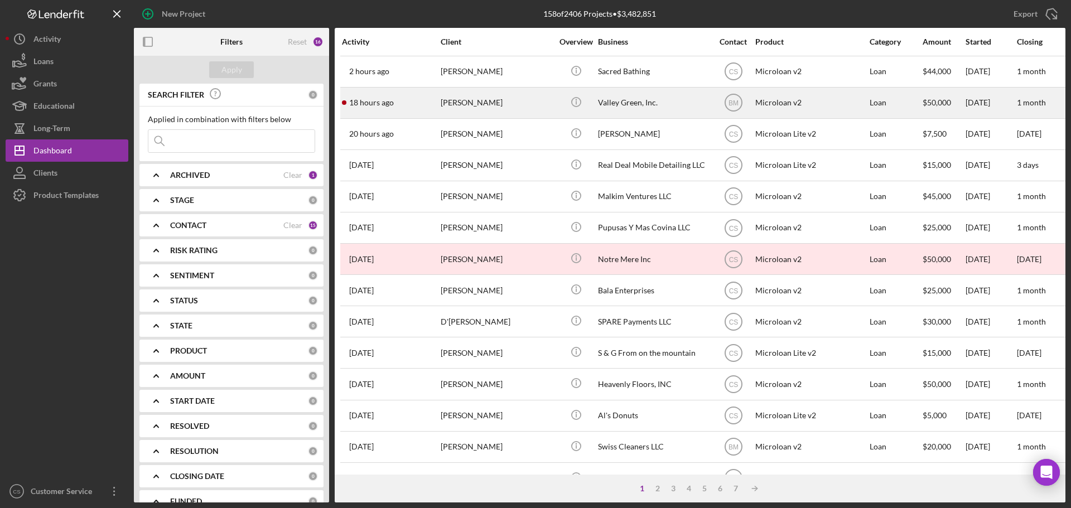
click at [507, 107] on div "[PERSON_NAME]" at bounding box center [497, 103] width 112 height 30
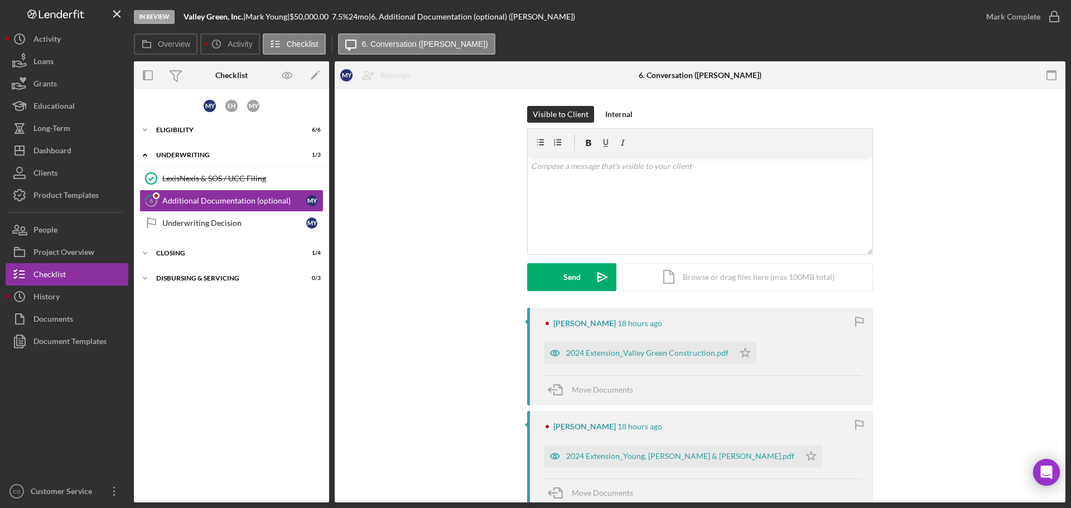
click at [450, 220] on div "Visible to Client Internal v Color teal Color pink Remove color Add row above A…" at bounding box center [699, 207] width 697 height 202
click at [455, 226] on div "Visible to Client Internal v Color teal Color pink Remove color Add row above A…" at bounding box center [699, 207] width 697 height 202
click at [470, 259] on div "Visible to Client Internal v Color teal Color pink Remove color Add row above A…" at bounding box center [699, 207] width 697 height 202
click at [404, 221] on div "Visible to Client Internal v Color teal Color pink Remove color Add row above A…" at bounding box center [699, 207] width 697 height 202
click at [50, 108] on div "Educational" at bounding box center [53, 107] width 41 height 25
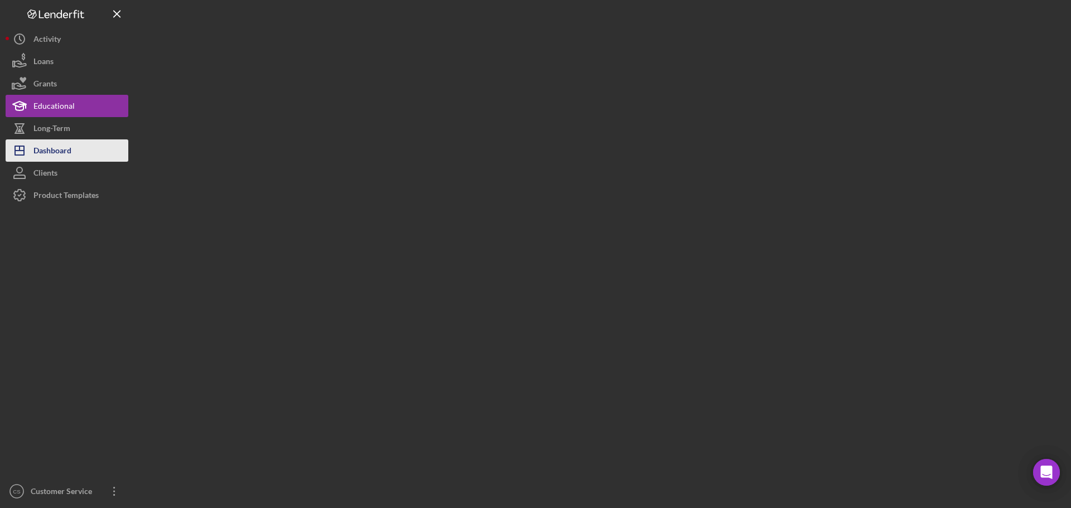
click at [50, 148] on div "Dashboard" at bounding box center [52, 151] width 38 height 25
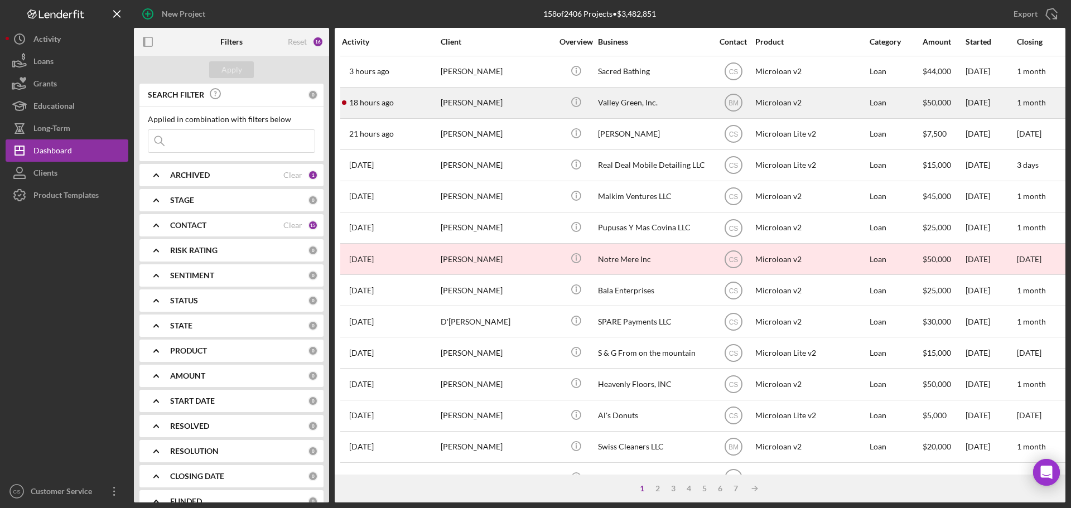
click at [514, 95] on div "[PERSON_NAME]" at bounding box center [497, 103] width 112 height 30
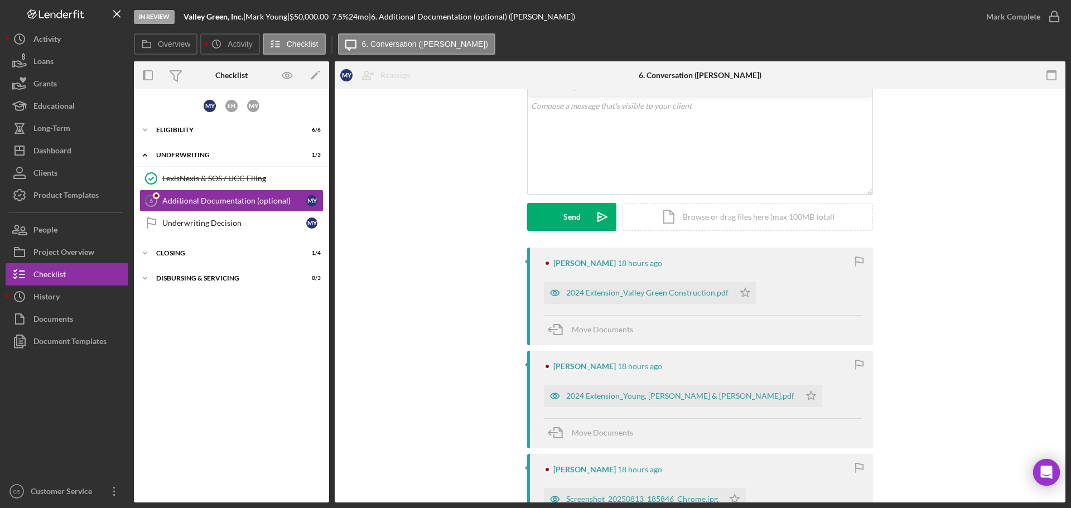
scroll to position [167, 0]
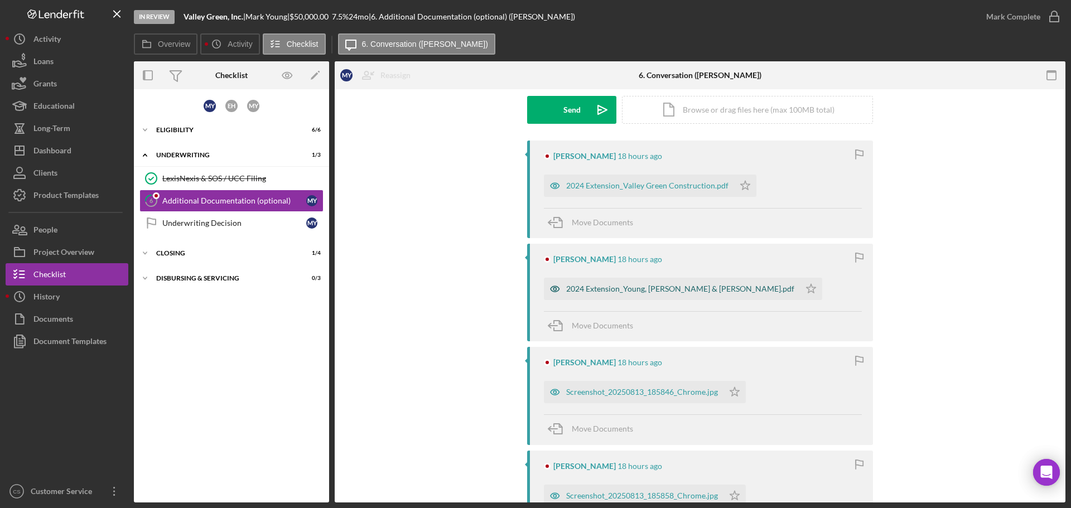
click at [654, 288] on div "2024 Extension_Young, [PERSON_NAME] & [PERSON_NAME].pdf" at bounding box center [680, 289] width 228 height 9
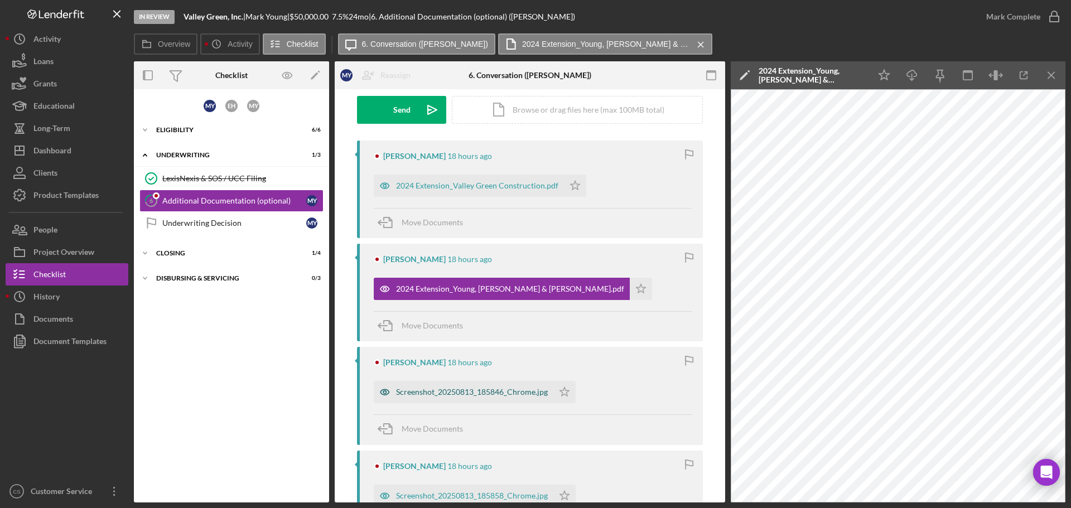
click at [426, 391] on div "Screenshot_20250813_185846_Chrome.jpg" at bounding box center [472, 392] width 152 height 9
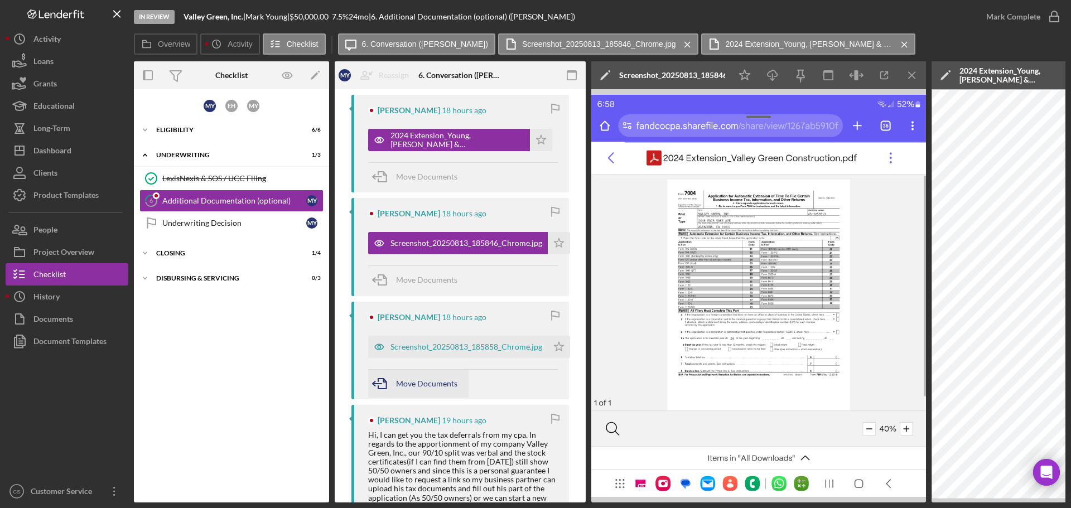
scroll to position [335, 0]
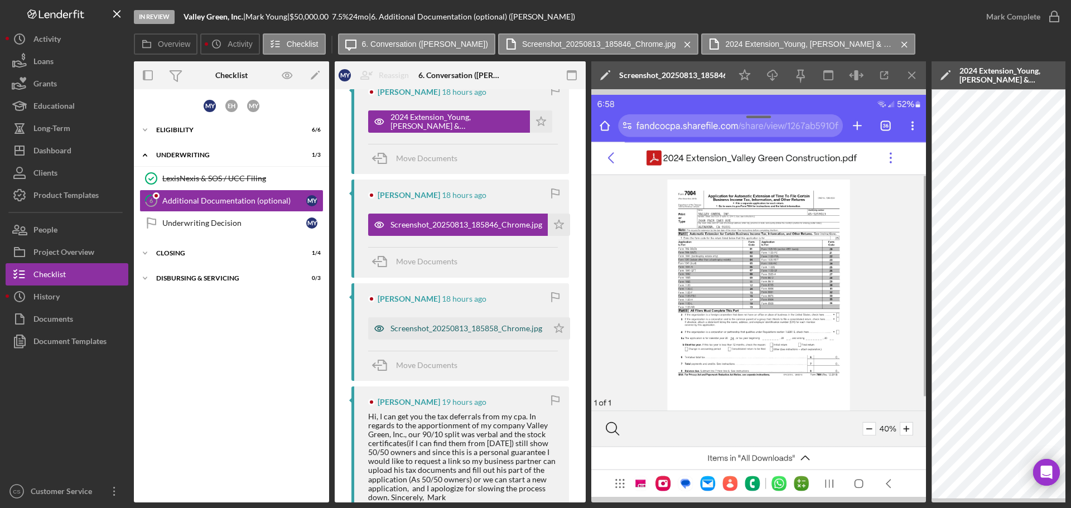
click at [455, 326] on div "Screenshot_20250813_185858_Chrome.jpg" at bounding box center [467, 328] width 152 height 9
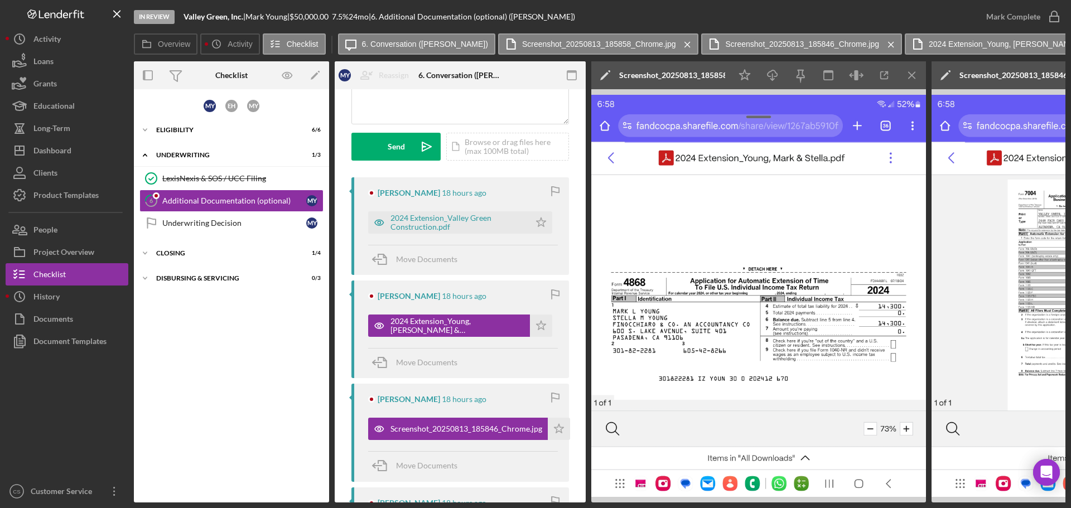
scroll to position [112, 0]
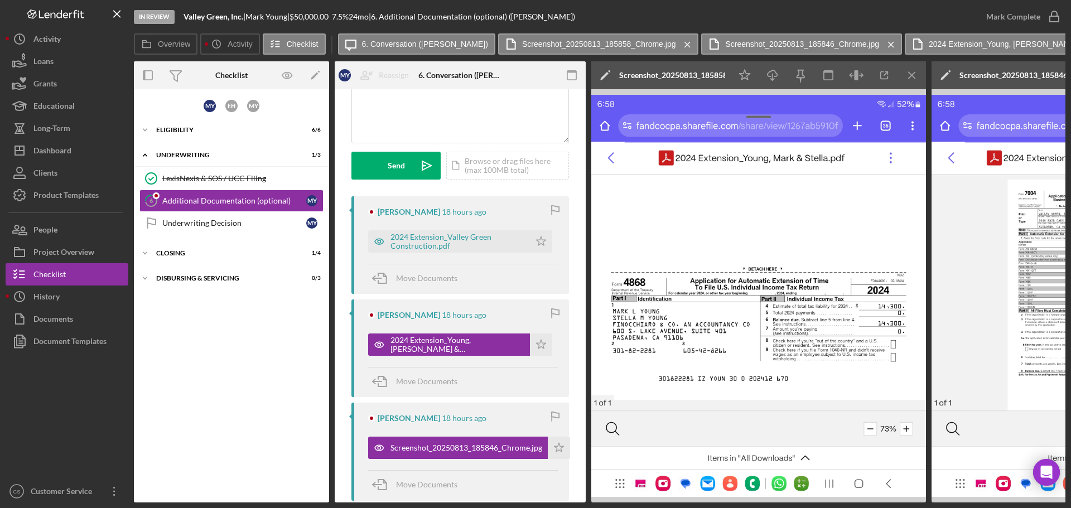
click at [470, 333] on div "2024 Extension_Young, [PERSON_NAME] & [PERSON_NAME].pdf Icon/Star" at bounding box center [463, 342] width 190 height 28
click at [467, 341] on div "2024 Extension_Young, [PERSON_NAME] & [PERSON_NAME].pdf" at bounding box center [458, 345] width 134 height 18
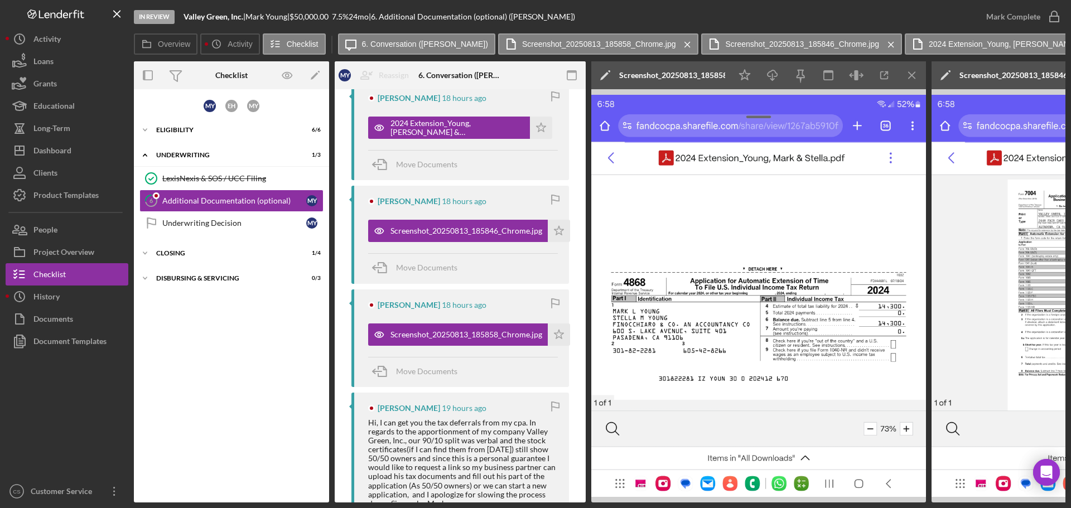
scroll to position [391, 0]
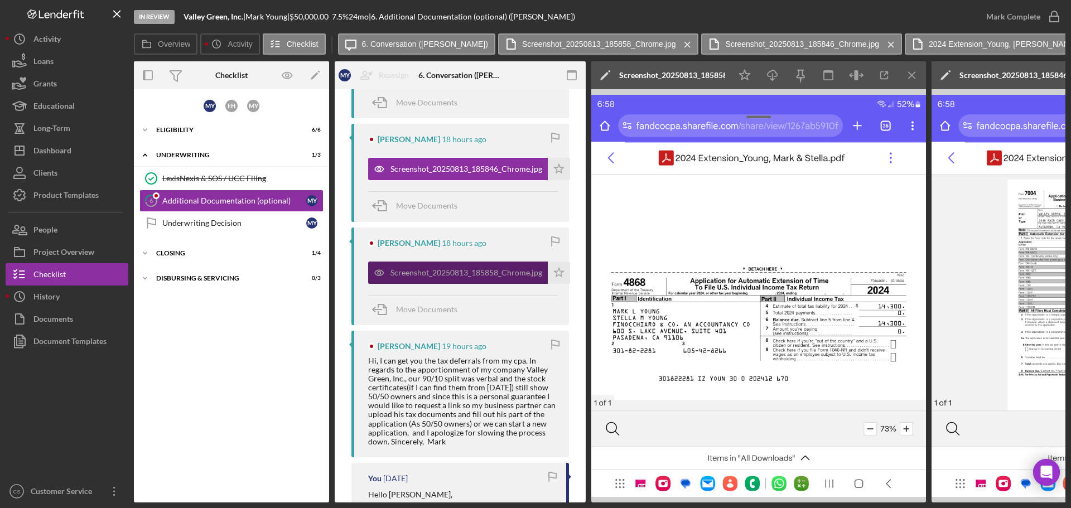
click at [479, 278] on div "Screenshot_20250813_185858_Chrome.jpg" at bounding box center [458, 273] width 180 height 22
click at [909, 75] on icon "Icon/Menu Close" at bounding box center [912, 75] width 25 height 25
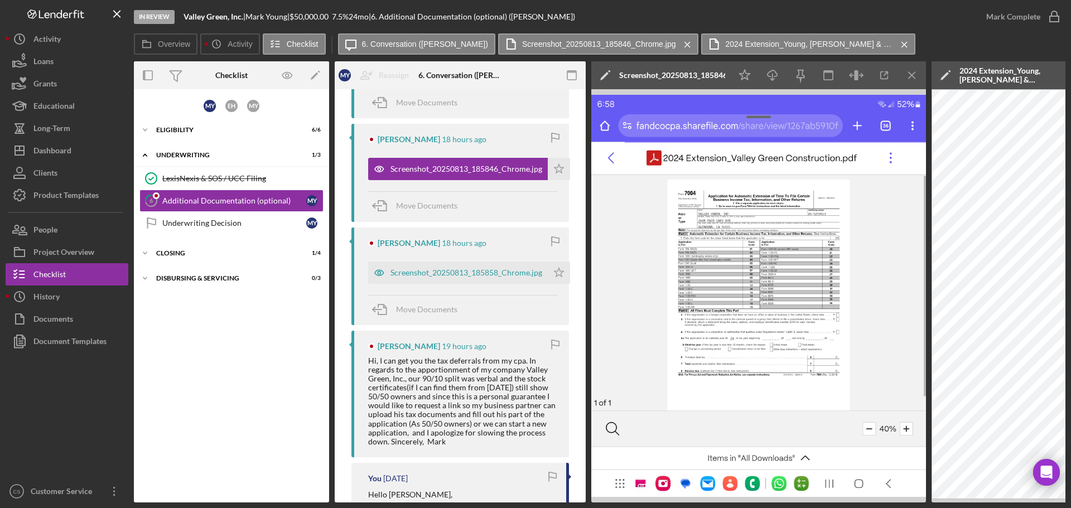
click at [765, 287] on img at bounding box center [758, 295] width 335 height 413
click at [913, 79] on icon "Icon/Menu Close" at bounding box center [912, 75] width 25 height 25
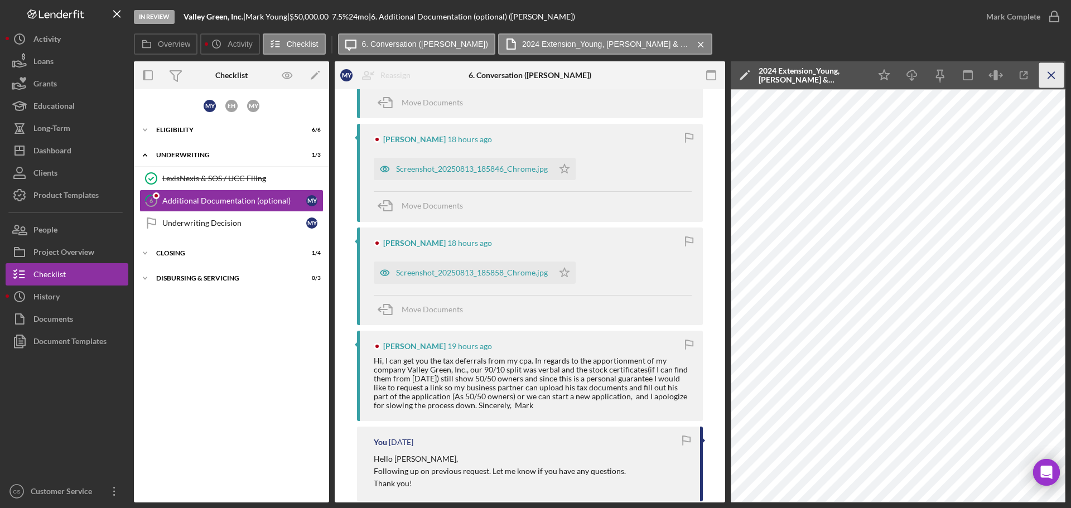
click at [1052, 73] on icon "Icon/Menu Close" at bounding box center [1051, 75] width 25 height 25
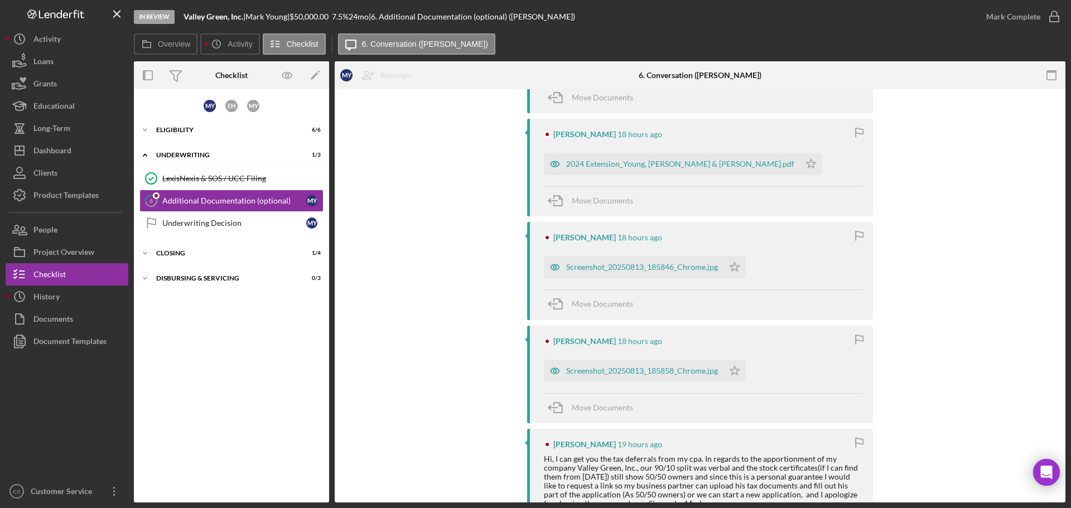
scroll to position [279, 0]
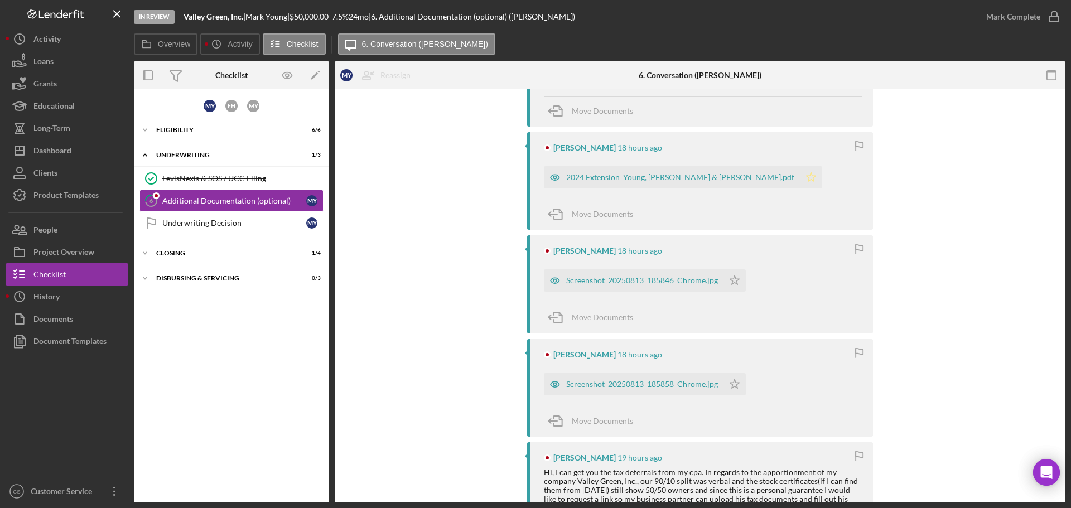
click at [741, 78] on polygon "button" at bounding box center [745, 73] width 9 height 9
click at [640, 181] on div "2024 Extension_Young, [PERSON_NAME] & [PERSON_NAME].pdf" at bounding box center [680, 177] width 228 height 9
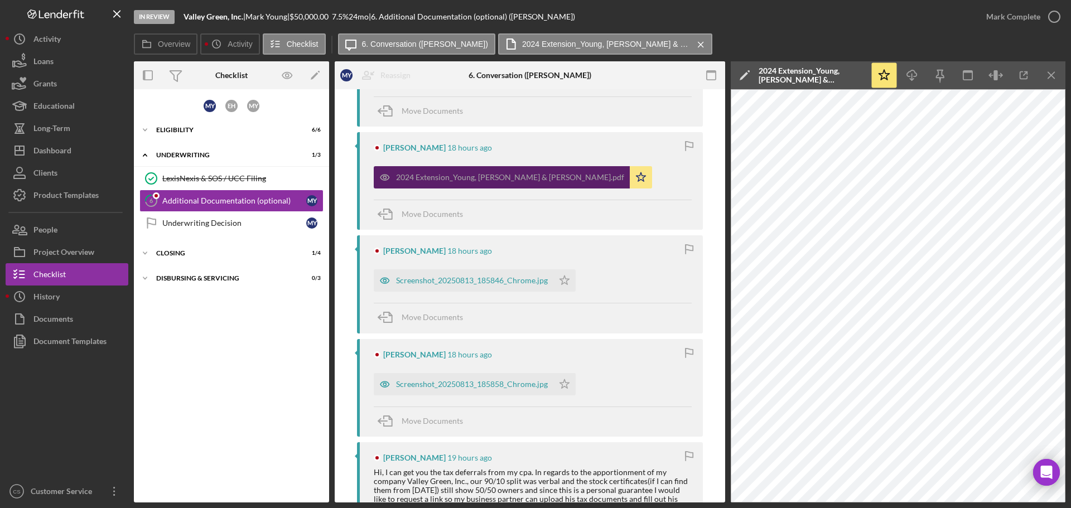
drag, startPoint x: 396, startPoint y: 177, endPoint x: 479, endPoint y: 184, distance: 83.4
click at [479, 184] on div "2024 Extension_Young, [PERSON_NAME] & [PERSON_NAME].pdf" at bounding box center [502, 177] width 256 height 22
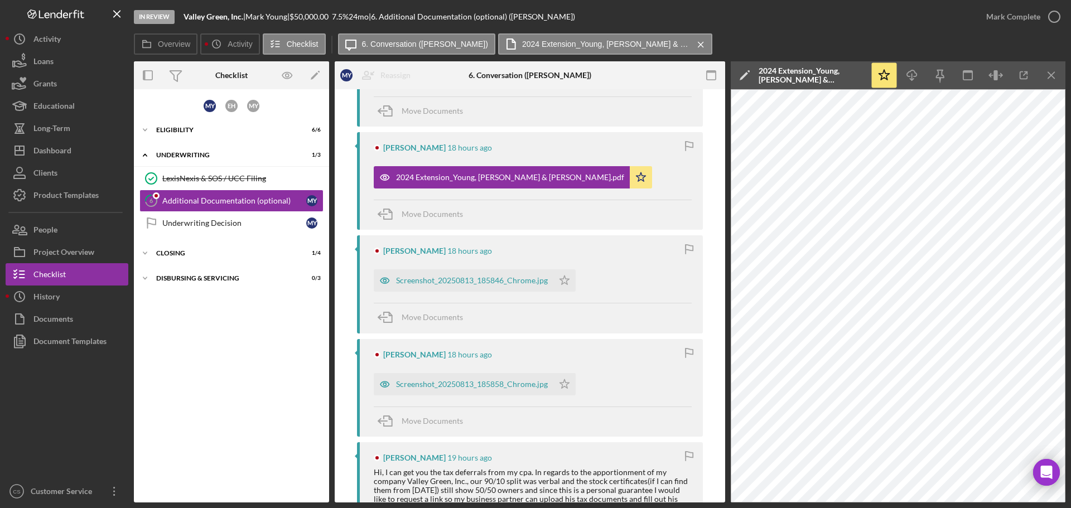
click at [812, 78] on div "2024 Extension_Young, [PERSON_NAME] & [PERSON_NAME].pdf" at bounding box center [812, 75] width 106 height 18
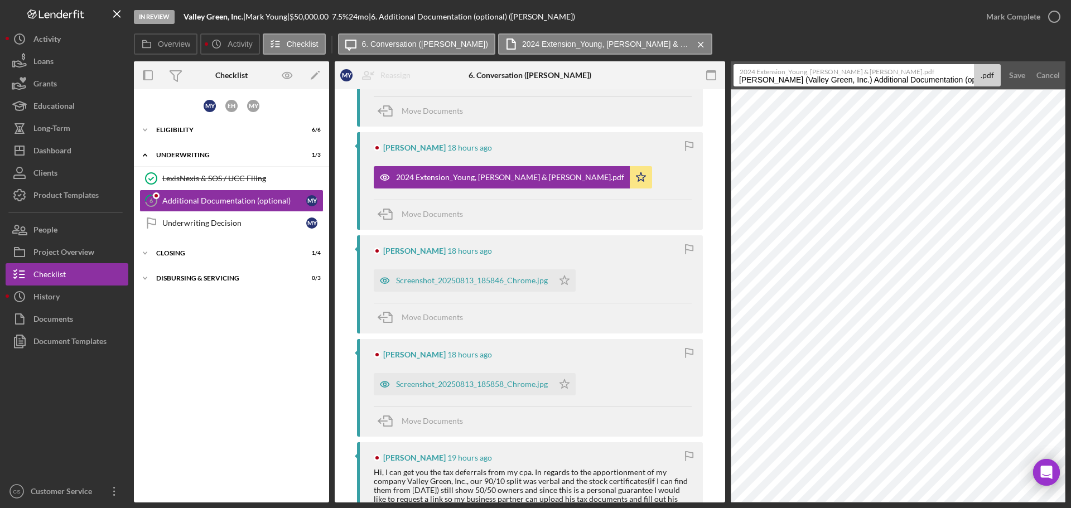
click at [996, 75] on div ".pdf" at bounding box center [987, 75] width 27 height 22
click at [1015, 76] on div "Save" at bounding box center [1017, 75] width 16 height 22
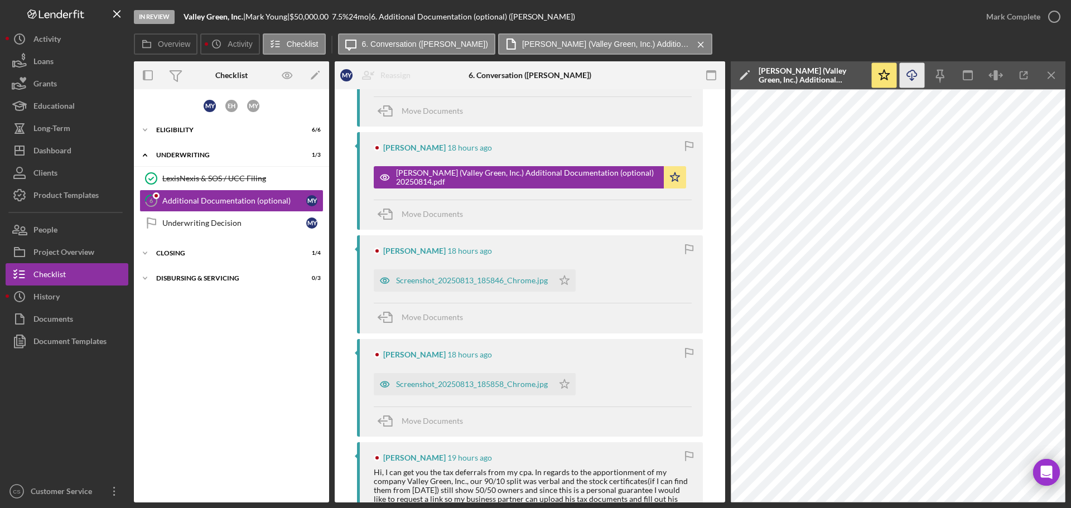
click at [914, 74] on icon "Icon/Download" at bounding box center [912, 75] width 25 height 25
click at [642, 250] on div "[PERSON_NAME] 18 hours ago" at bounding box center [533, 251] width 318 height 9
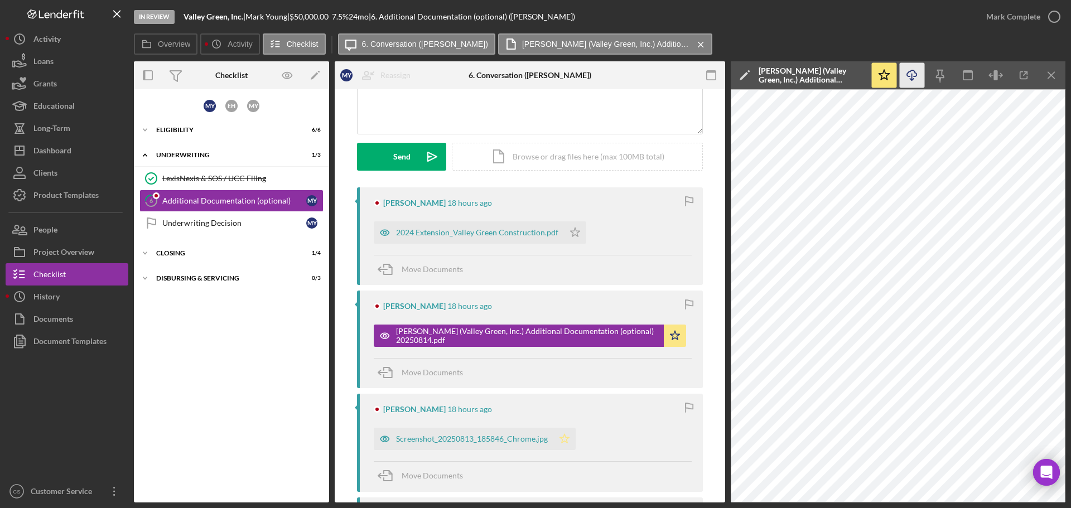
scroll to position [112, 0]
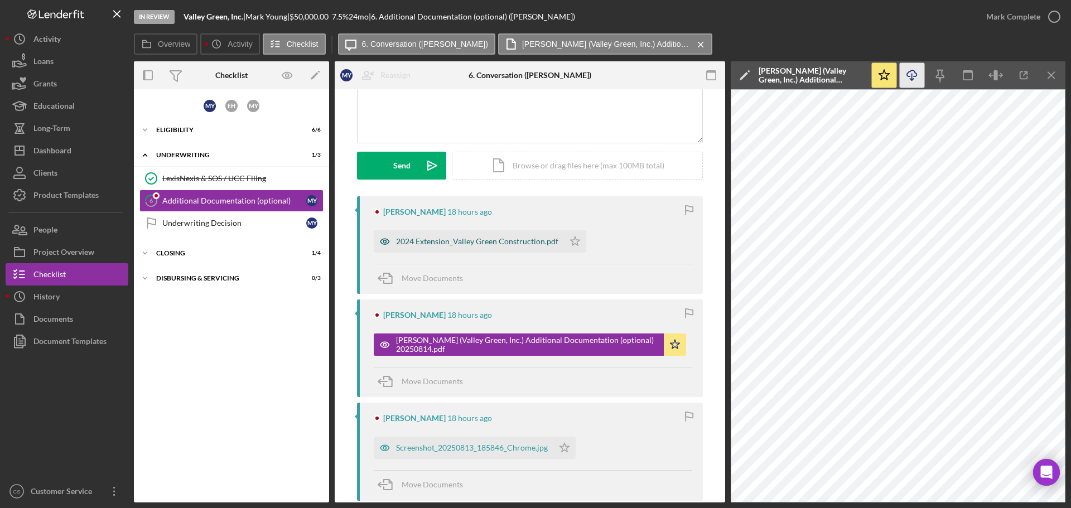
click at [487, 239] on div "2024 Extension_Valley Green Construction.pdf" at bounding box center [477, 241] width 162 height 9
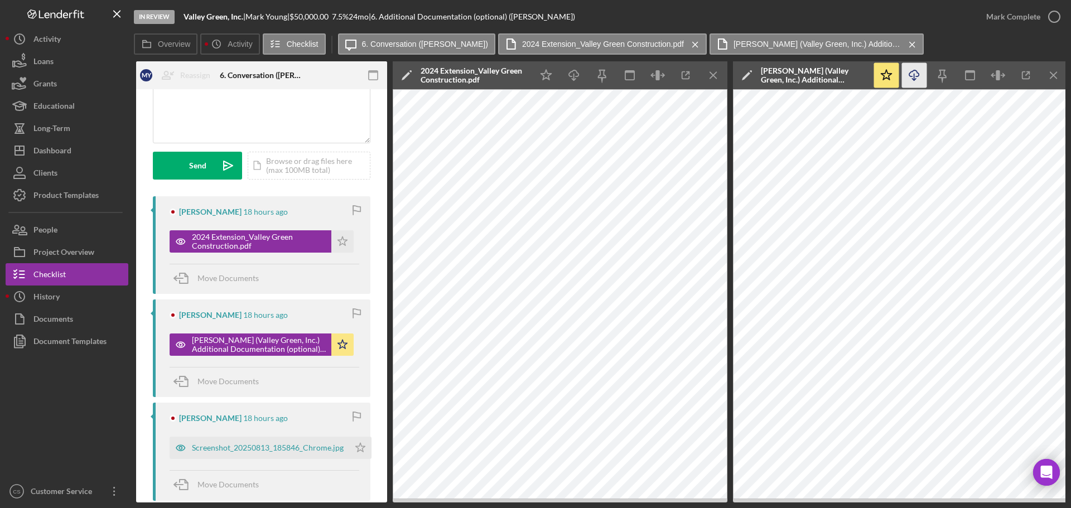
scroll to position [0, 201]
